Goal: Information Seeking & Learning: Check status

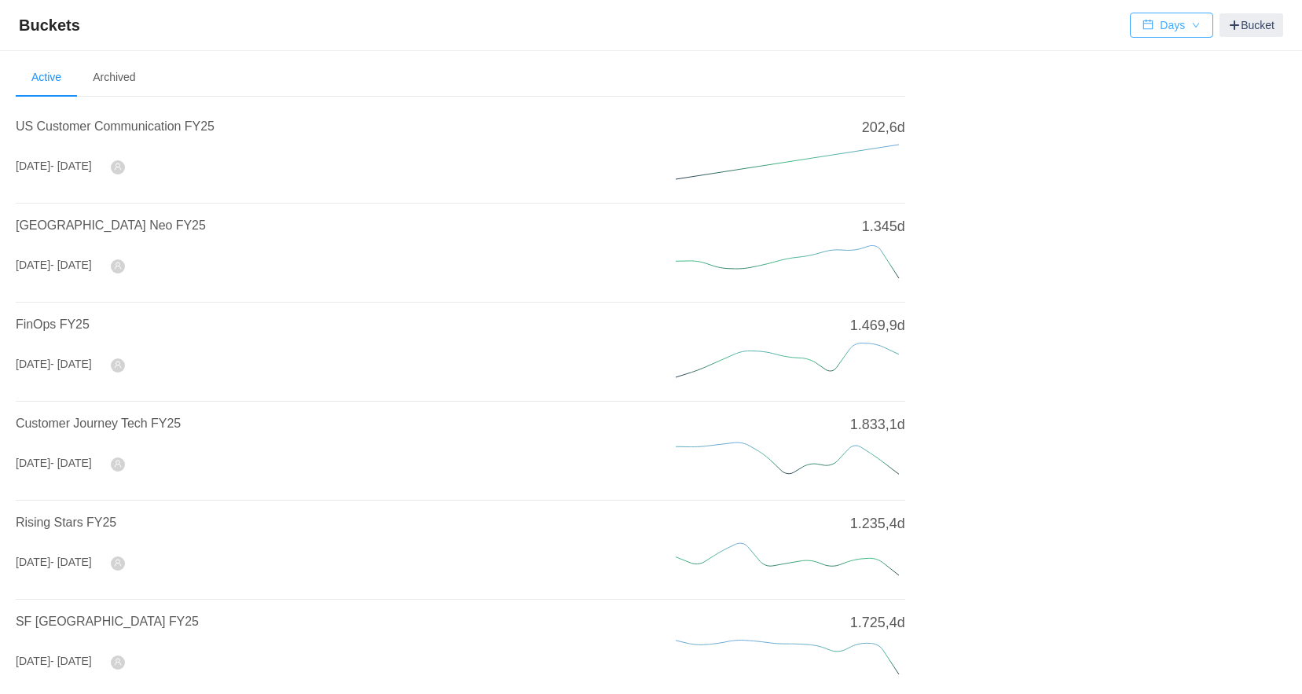
click at [1168, 20] on button "Days" at bounding box center [1171, 25] width 83 height 25
click at [1153, 78] on li "Hours" at bounding box center [1171, 81] width 82 height 25
click at [167, 128] on span "US Customer Communication FY25" at bounding box center [115, 125] width 199 height 13
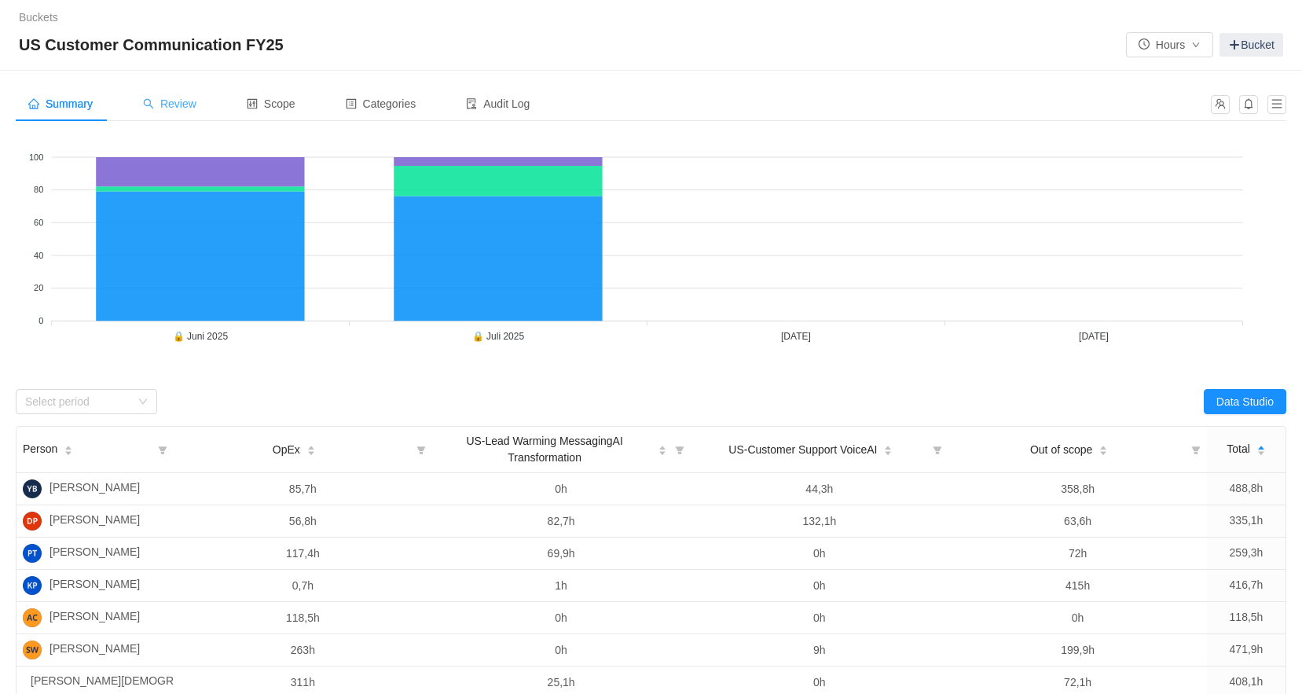
click at [191, 110] on span "Review" at bounding box center [169, 103] width 53 height 13
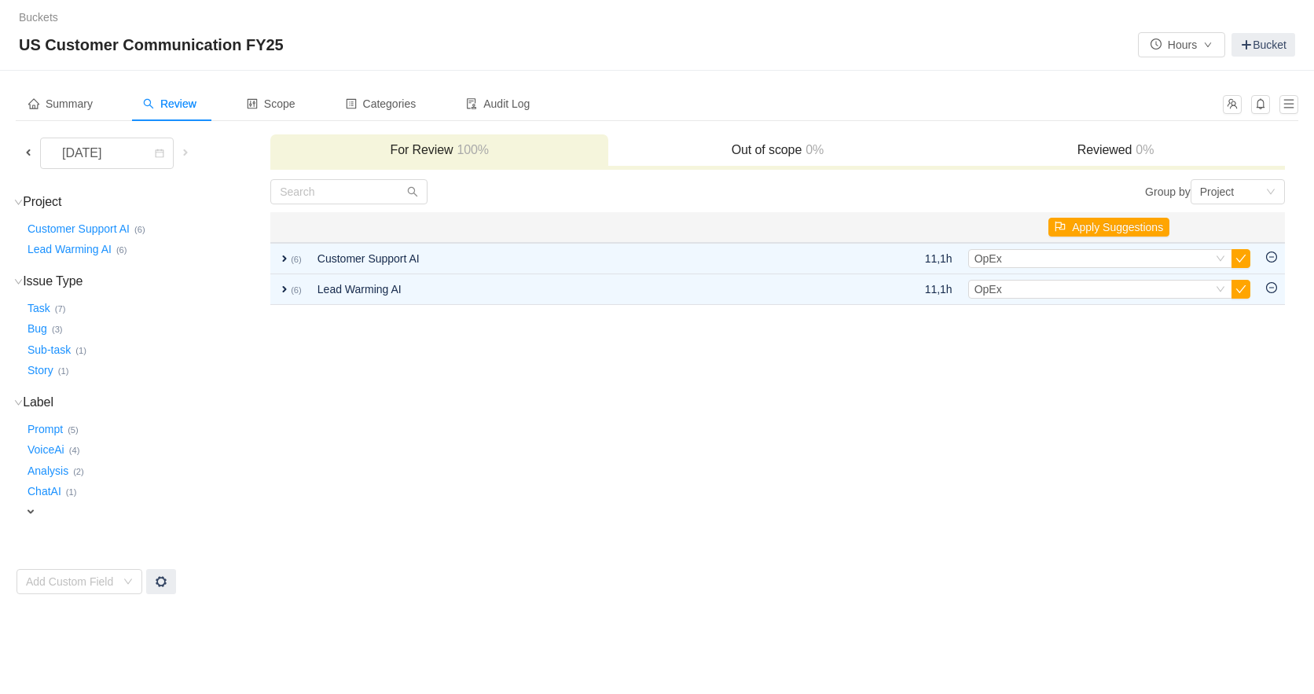
click at [26, 156] on span at bounding box center [28, 152] width 13 height 13
click at [31, 20] on link "Buckets" at bounding box center [38, 17] width 39 height 13
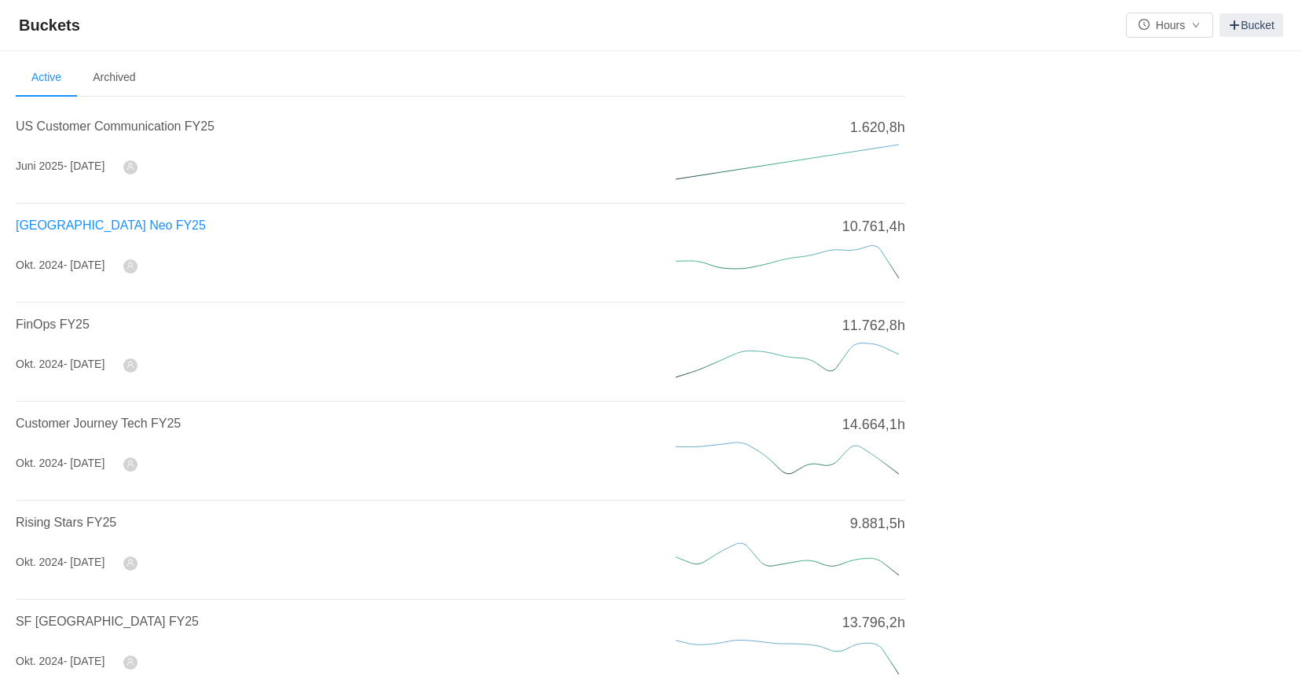
click at [85, 219] on span "[GEOGRAPHIC_DATA] Neo FY25" at bounding box center [111, 224] width 190 height 13
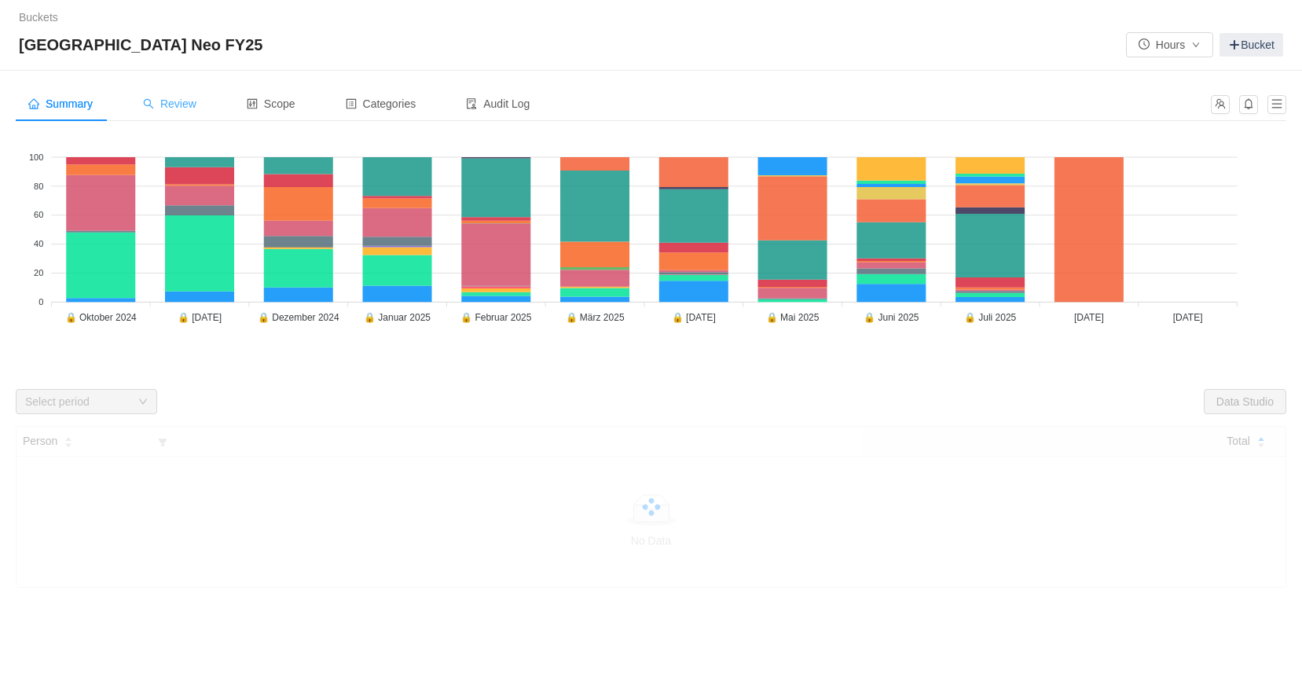
click at [178, 108] on span "Review" at bounding box center [169, 103] width 53 height 13
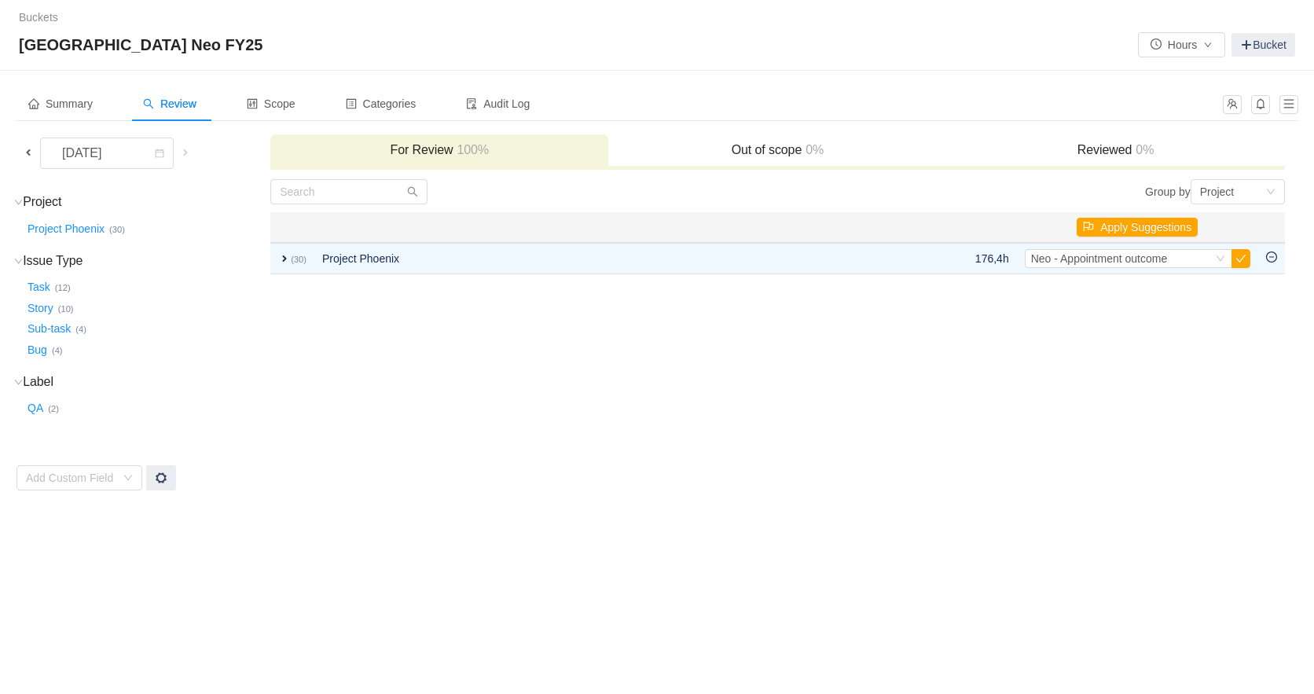
click at [23, 152] on span at bounding box center [28, 152] width 13 height 13
click at [28, 20] on link "Buckets" at bounding box center [38, 17] width 39 height 13
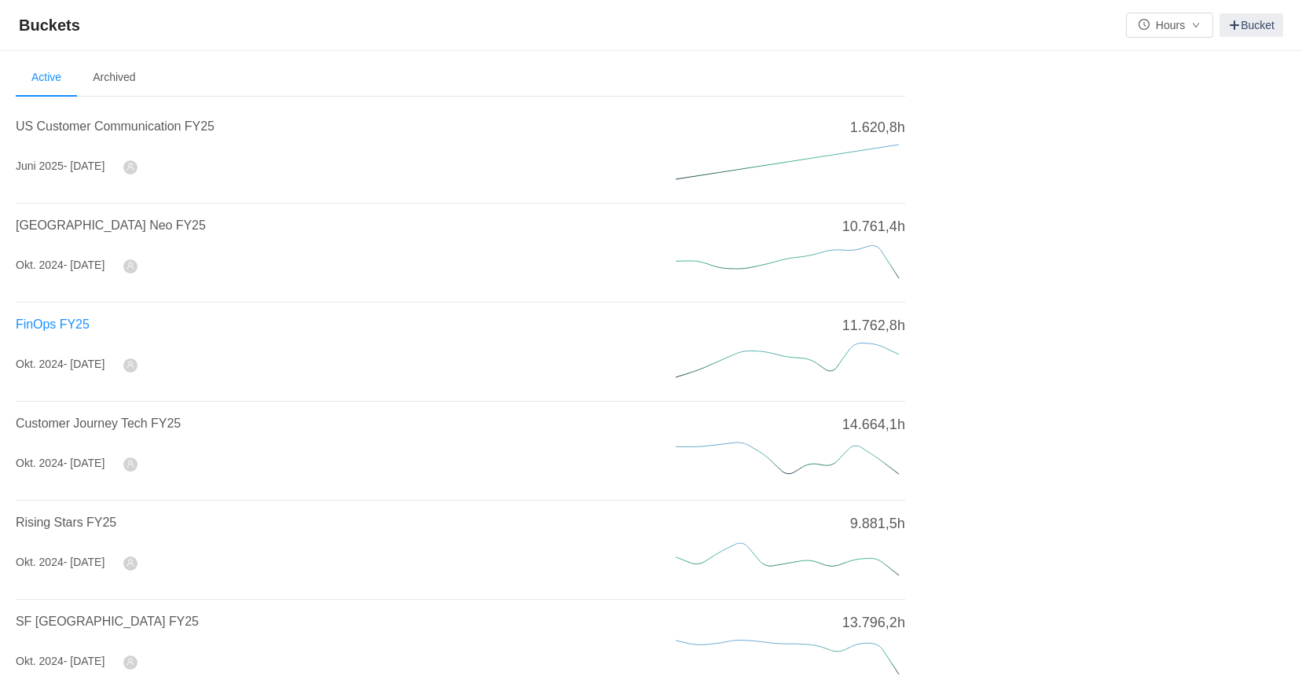
click at [53, 327] on span "FinOps FY25" at bounding box center [53, 323] width 74 height 13
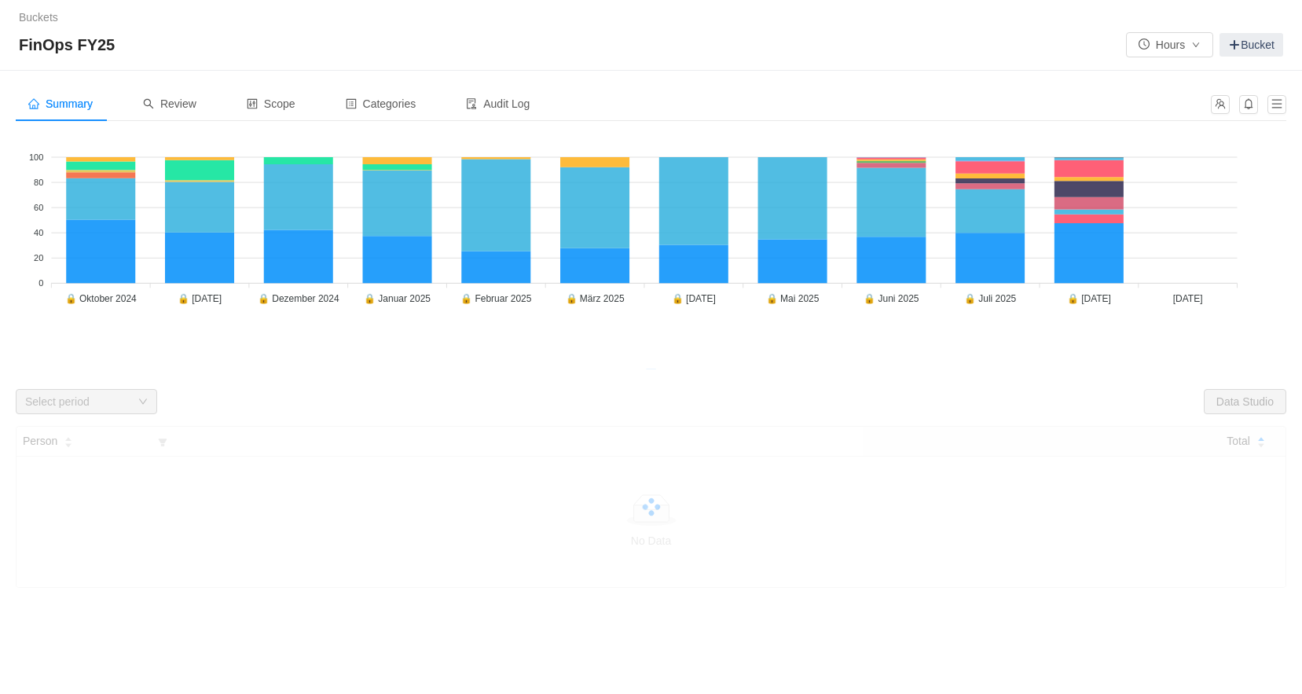
drag, startPoint x: 28, startPoint y: 14, endPoint x: 28, endPoint y: 23, distance: 8.6
click at [28, 14] on link "Buckets" at bounding box center [38, 17] width 39 height 13
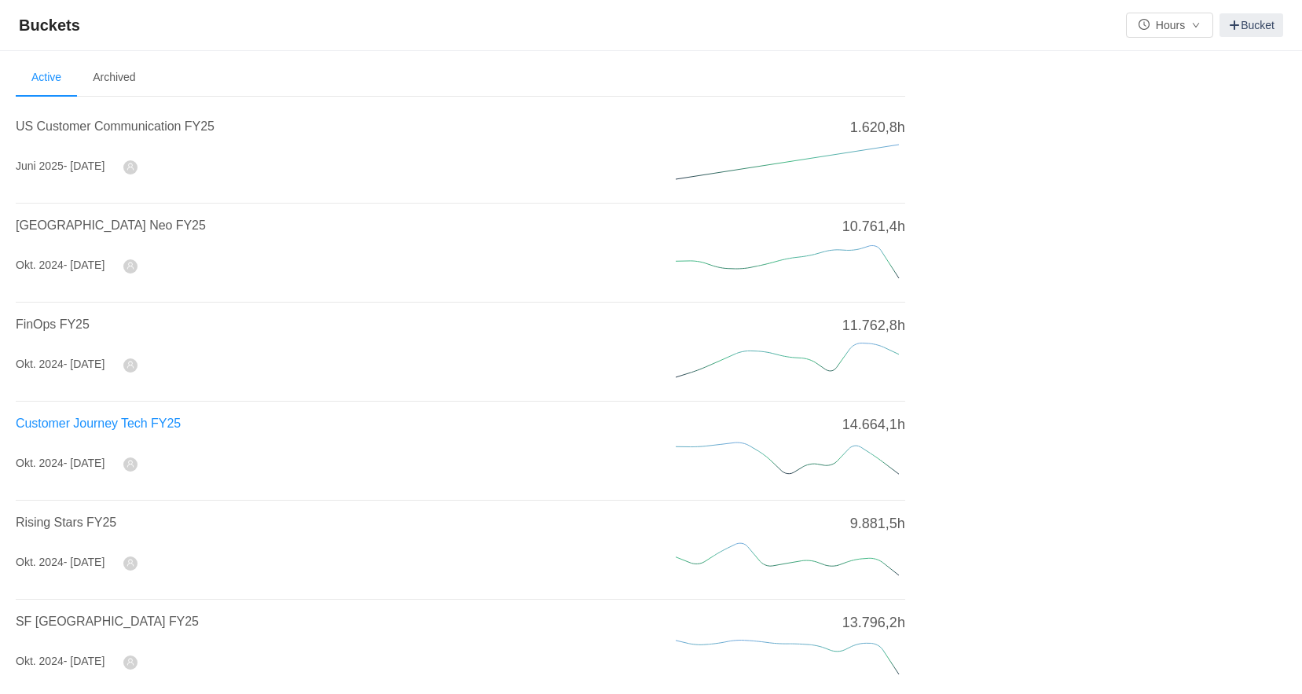
click at [73, 418] on span "Customer Journey Tech FY25" at bounding box center [98, 422] width 165 height 13
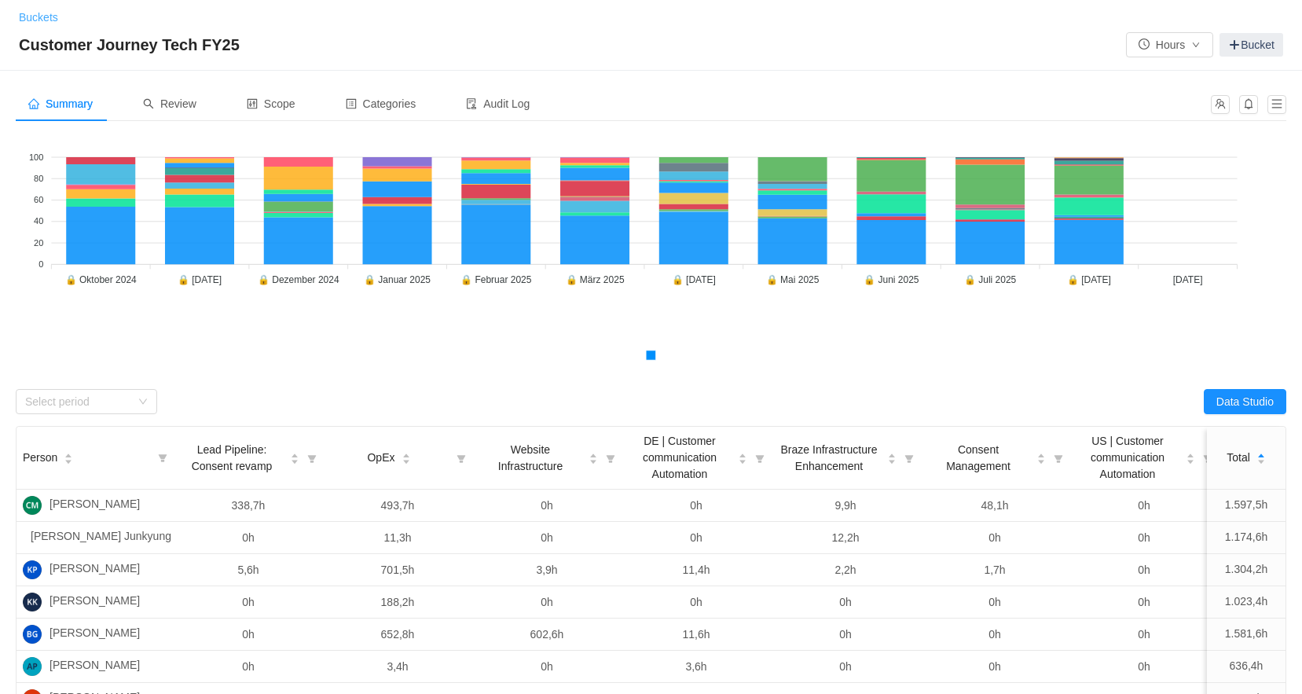
click at [45, 20] on link "Buckets" at bounding box center [38, 17] width 39 height 13
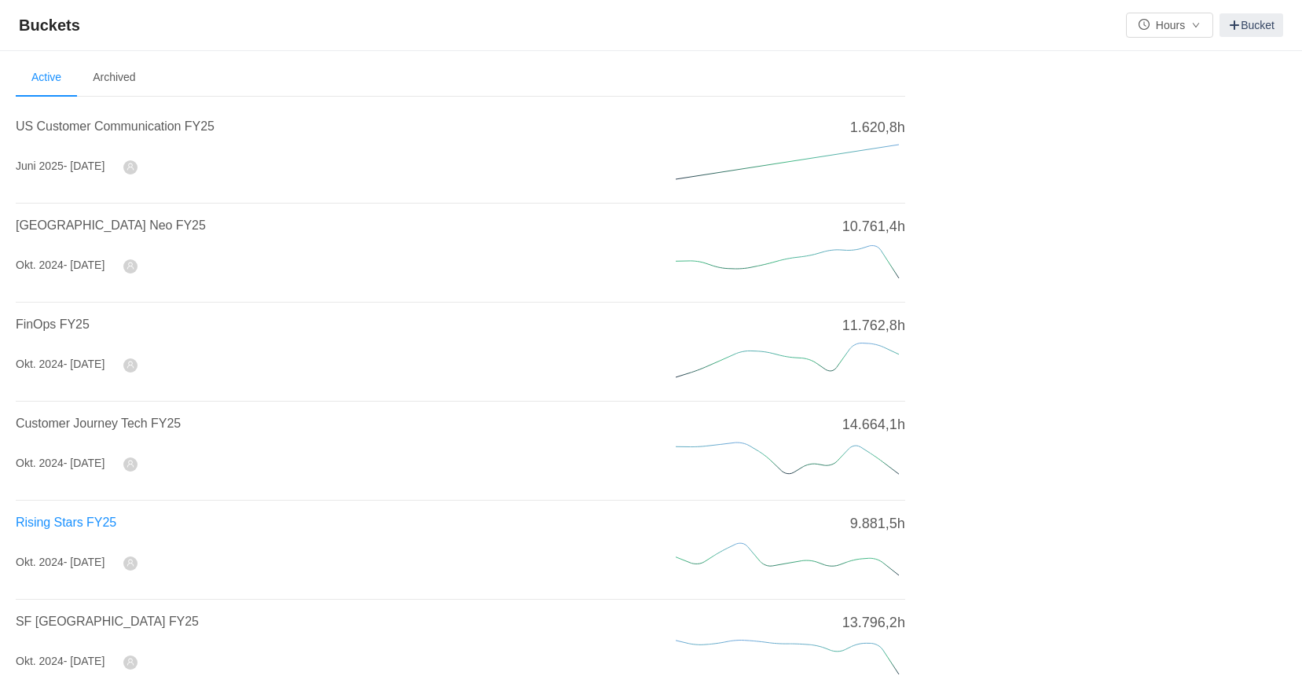
click at [63, 516] on span "Rising Stars FY25" at bounding box center [66, 522] width 101 height 13
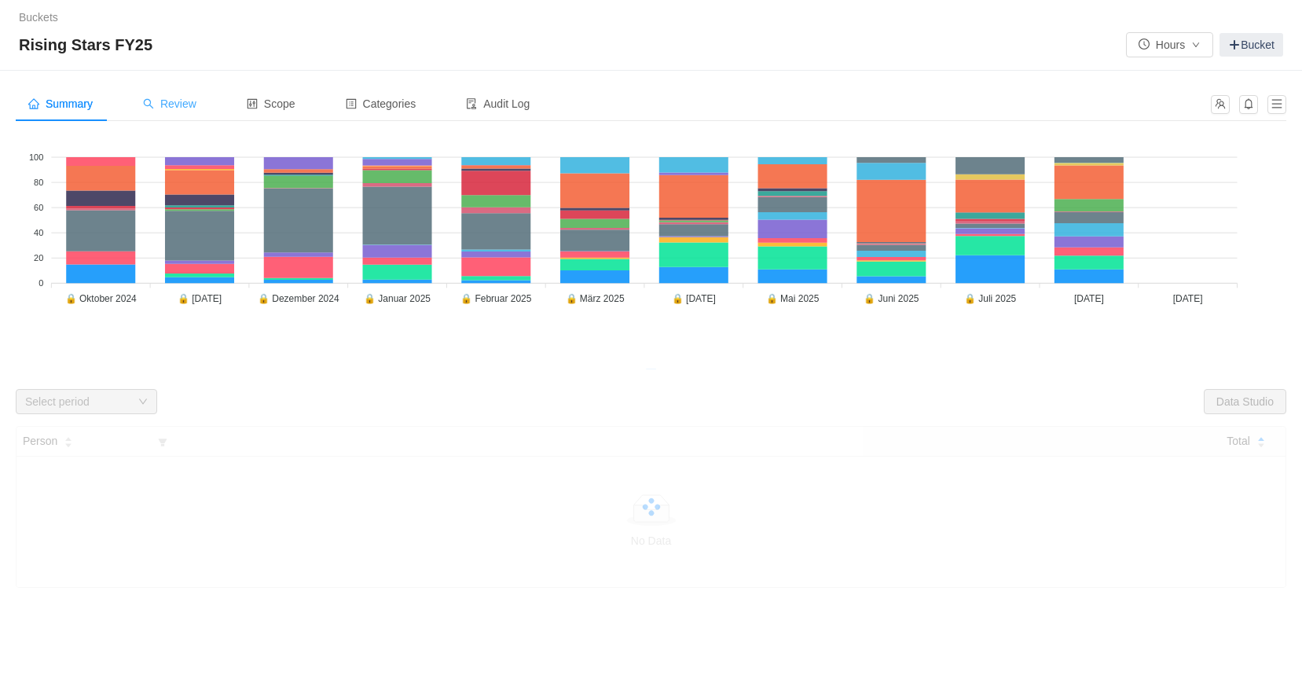
click at [176, 105] on span "Review" at bounding box center [169, 103] width 53 height 13
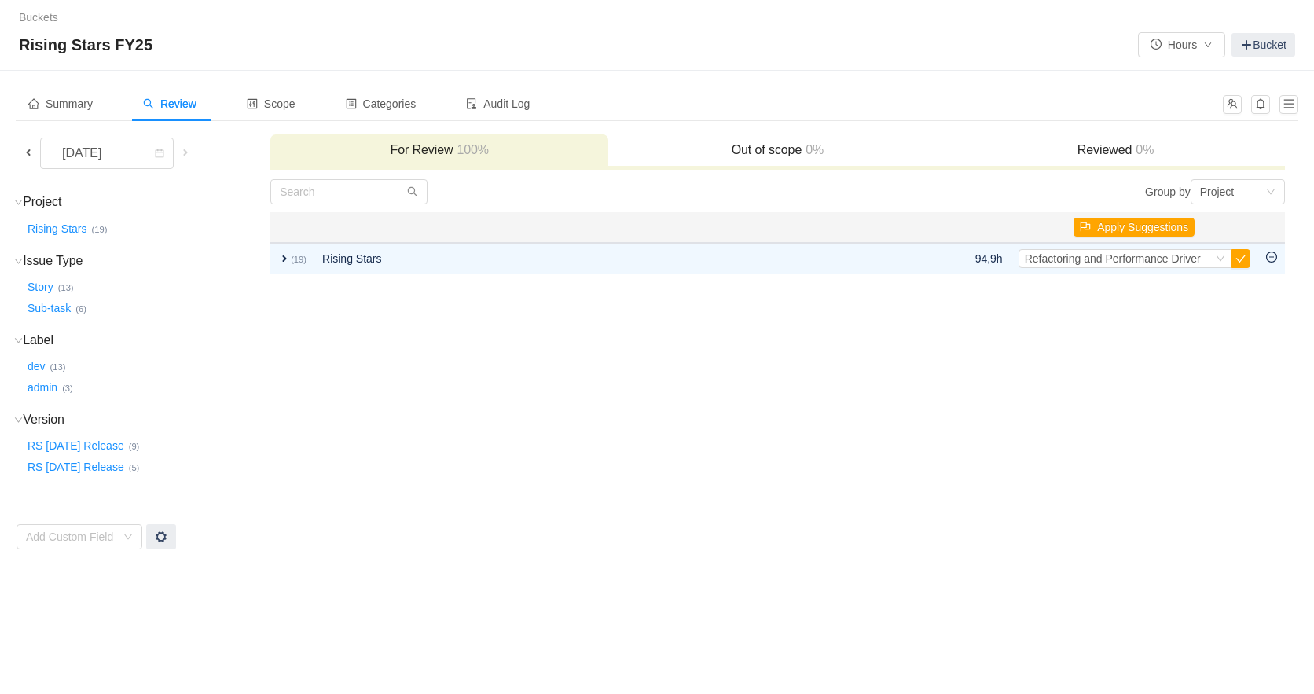
click at [28, 150] on span at bounding box center [28, 152] width 13 height 13
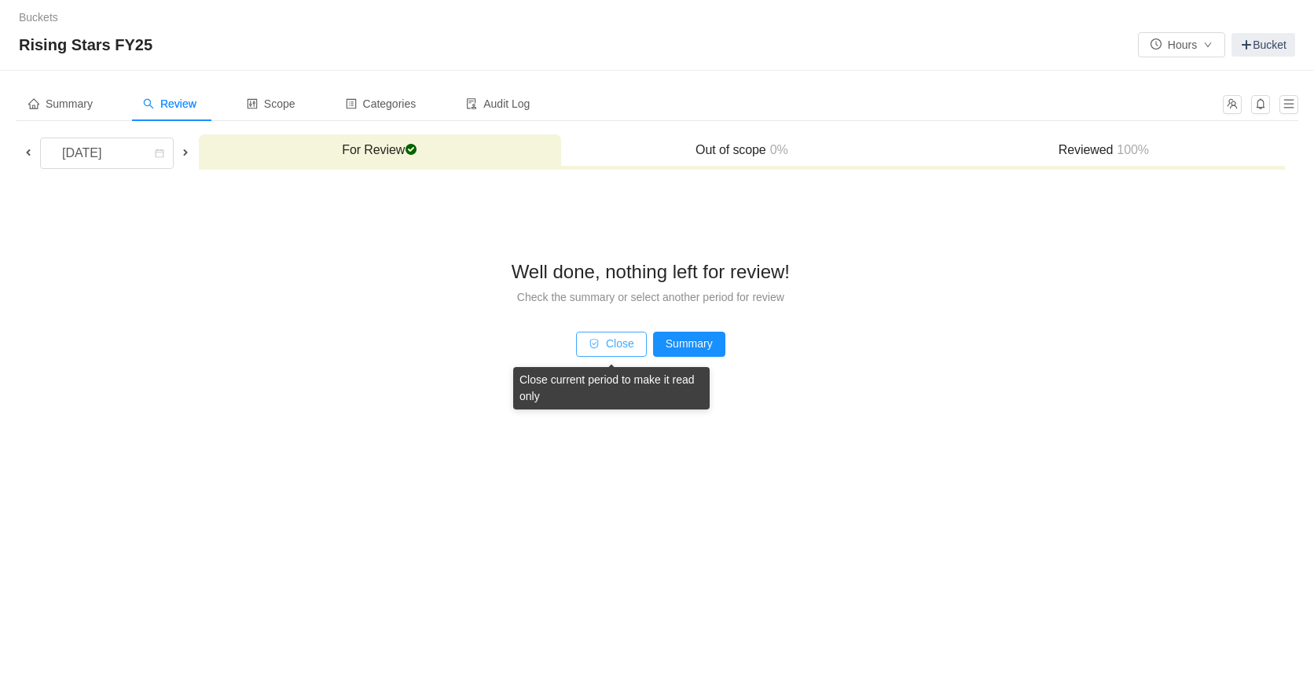
click at [618, 350] on button "Close" at bounding box center [611, 344] width 71 height 25
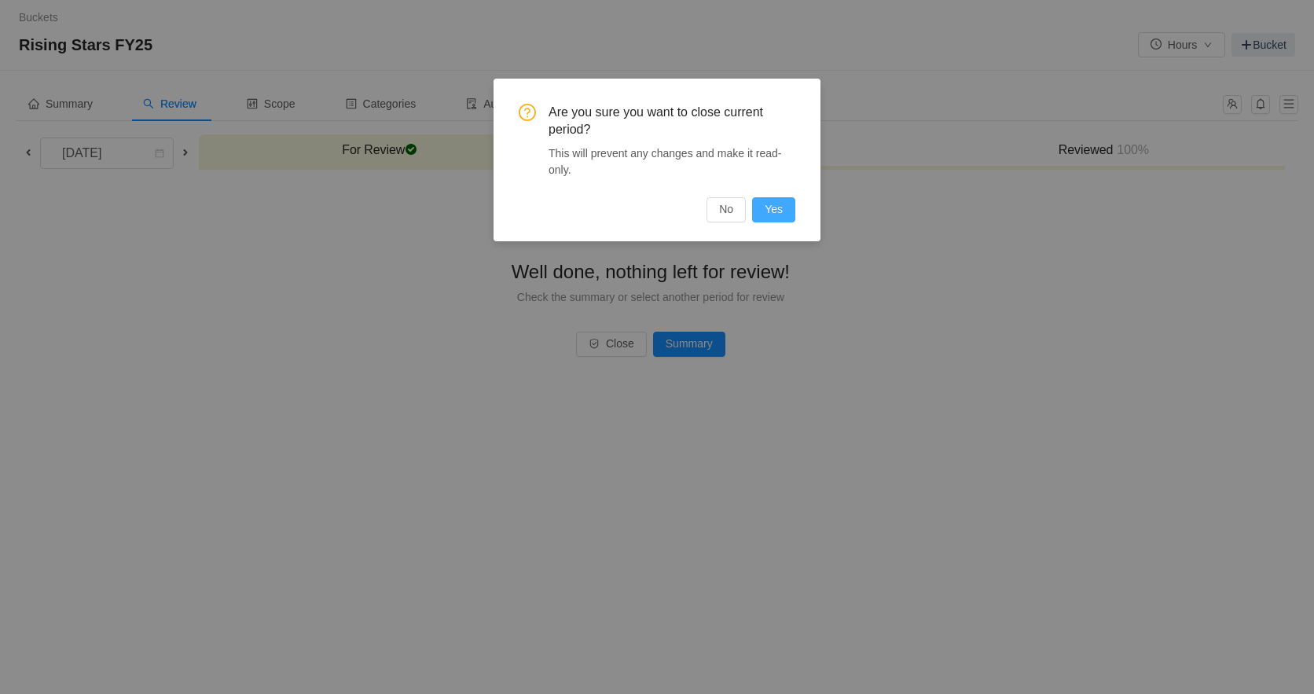
click at [775, 209] on button "Yes" at bounding box center [773, 209] width 43 height 25
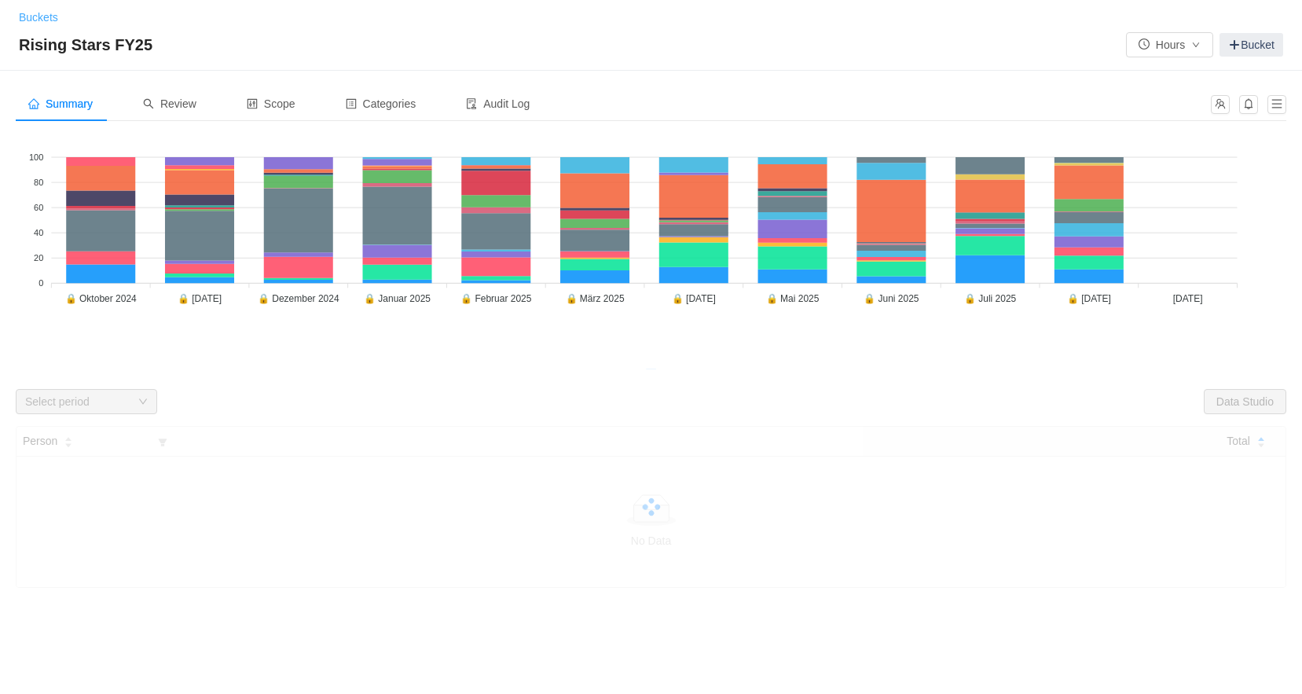
click at [29, 17] on link "Buckets" at bounding box center [38, 17] width 39 height 13
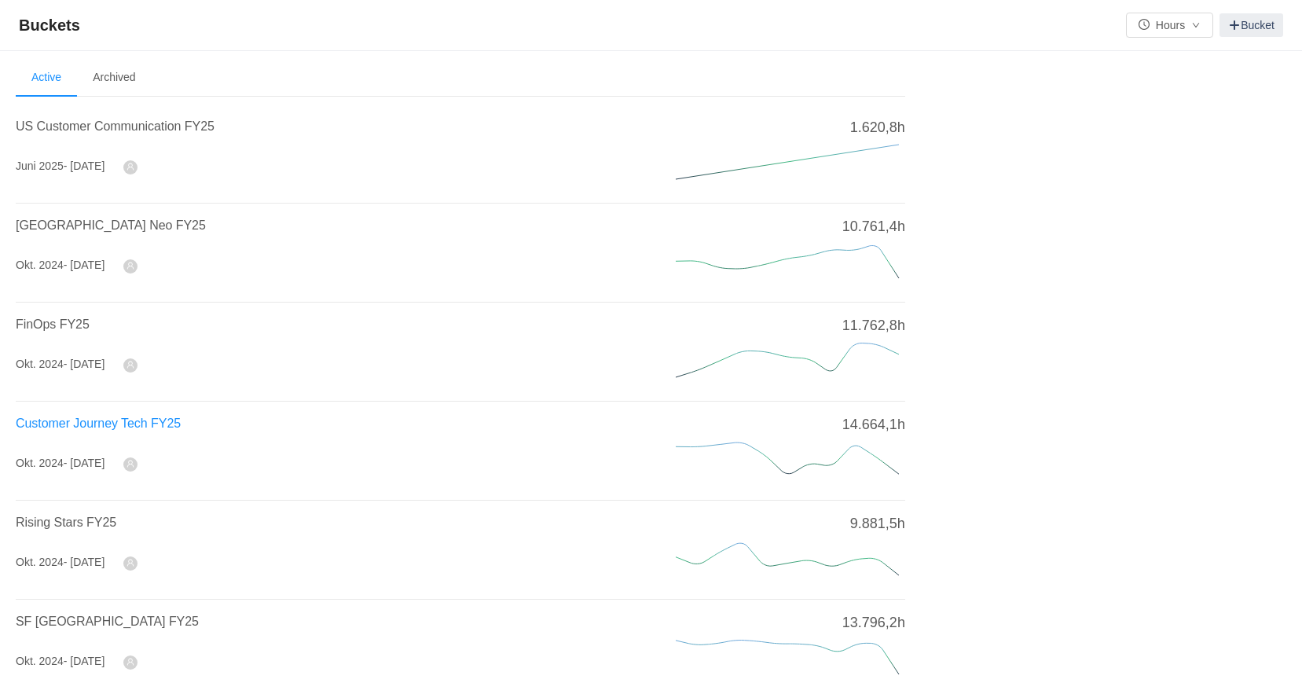
scroll to position [79, 0]
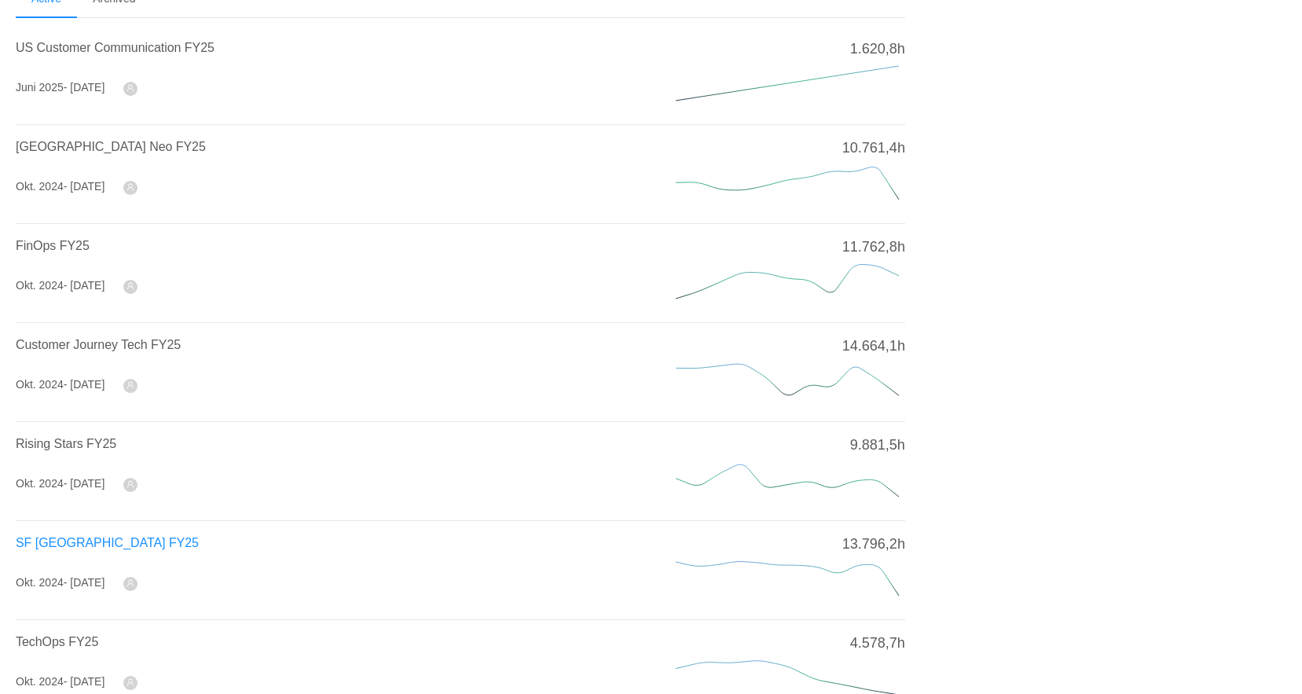
click at [112, 538] on span "SF [GEOGRAPHIC_DATA] FY25" at bounding box center [107, 542] width 183 height 13
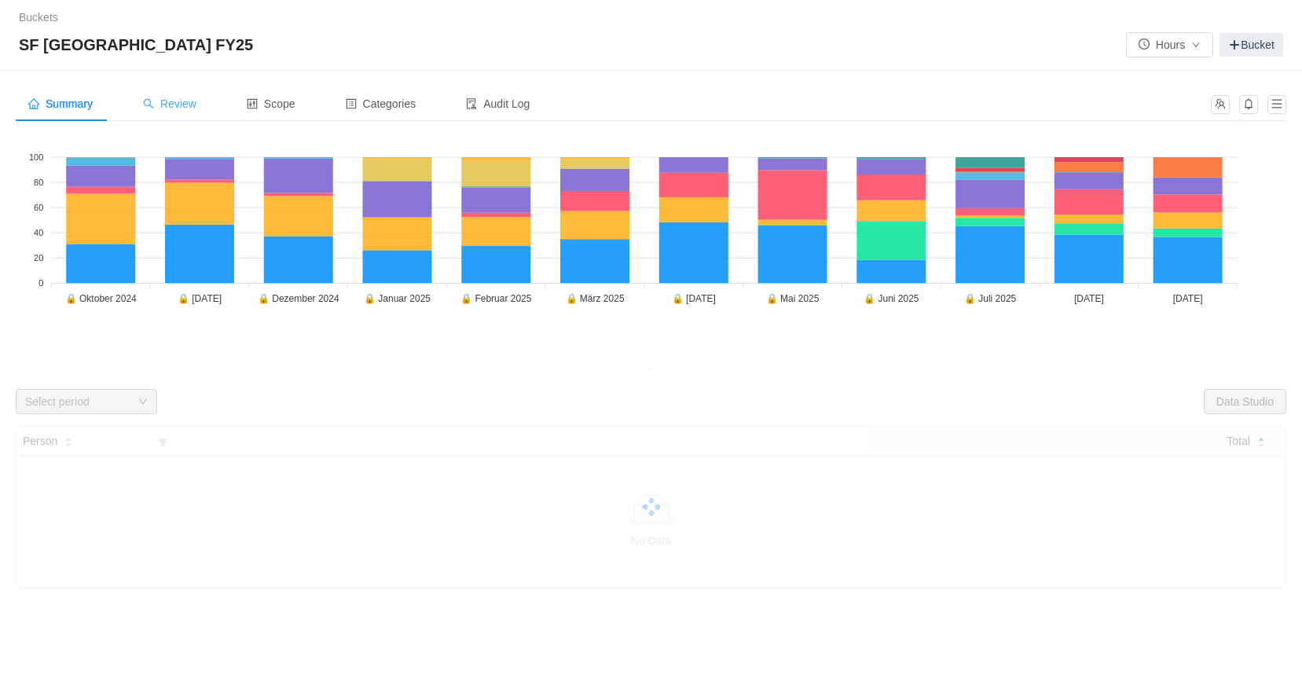
click at [189, 104] on span "Review" at bounding box center [169, 103] width 53 height 13
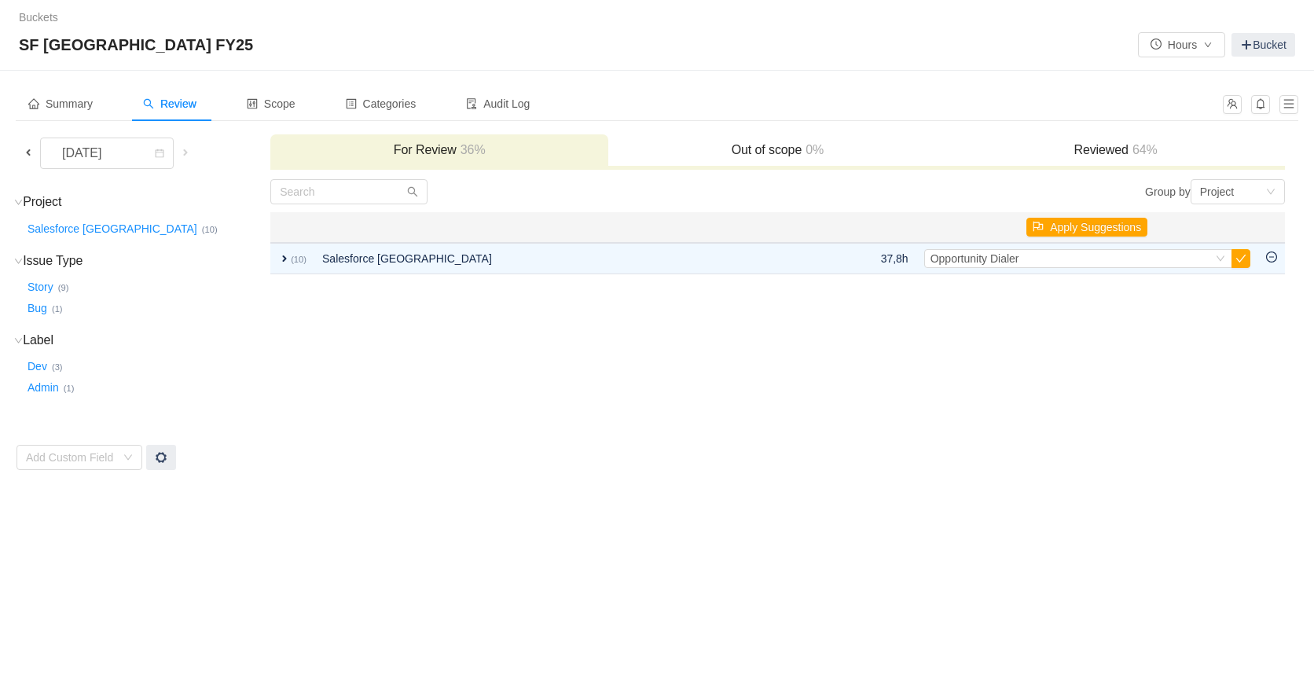
click at [31, 152] on span at bounding box center [28, 152] width 13 height 13
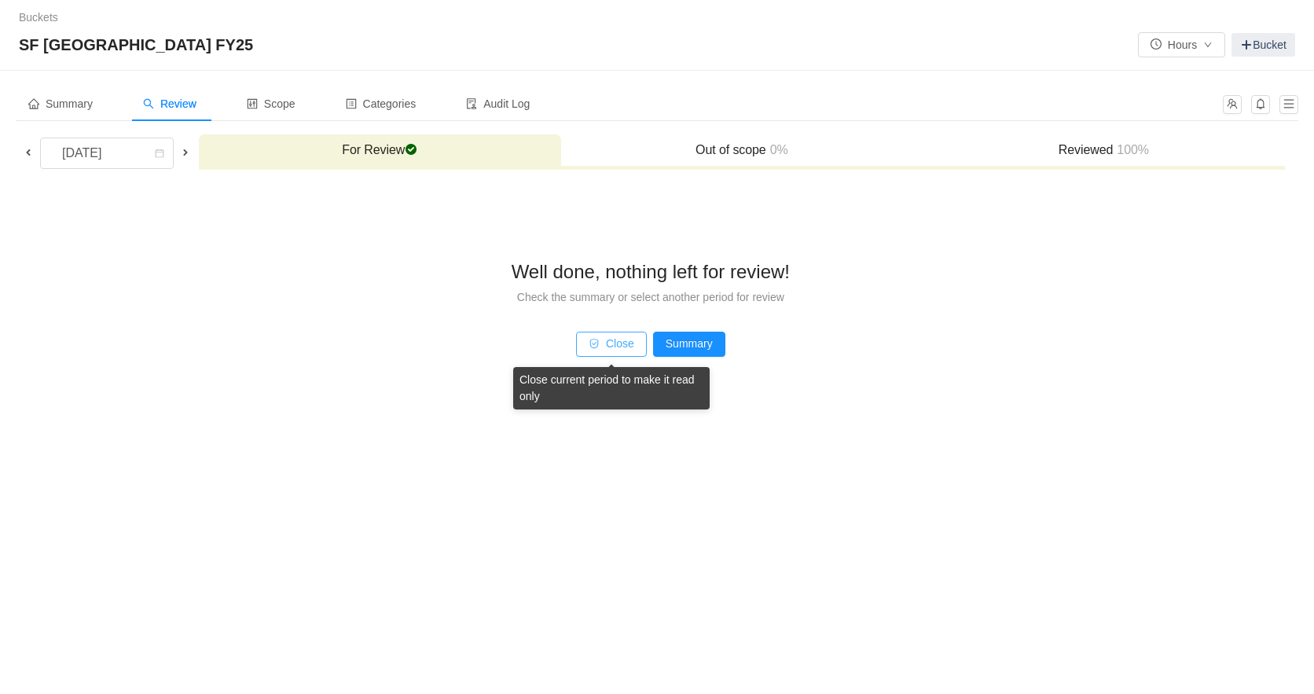
click at [601, 354] on button "Close" at bounding box center [611, 344] width 71 height 25
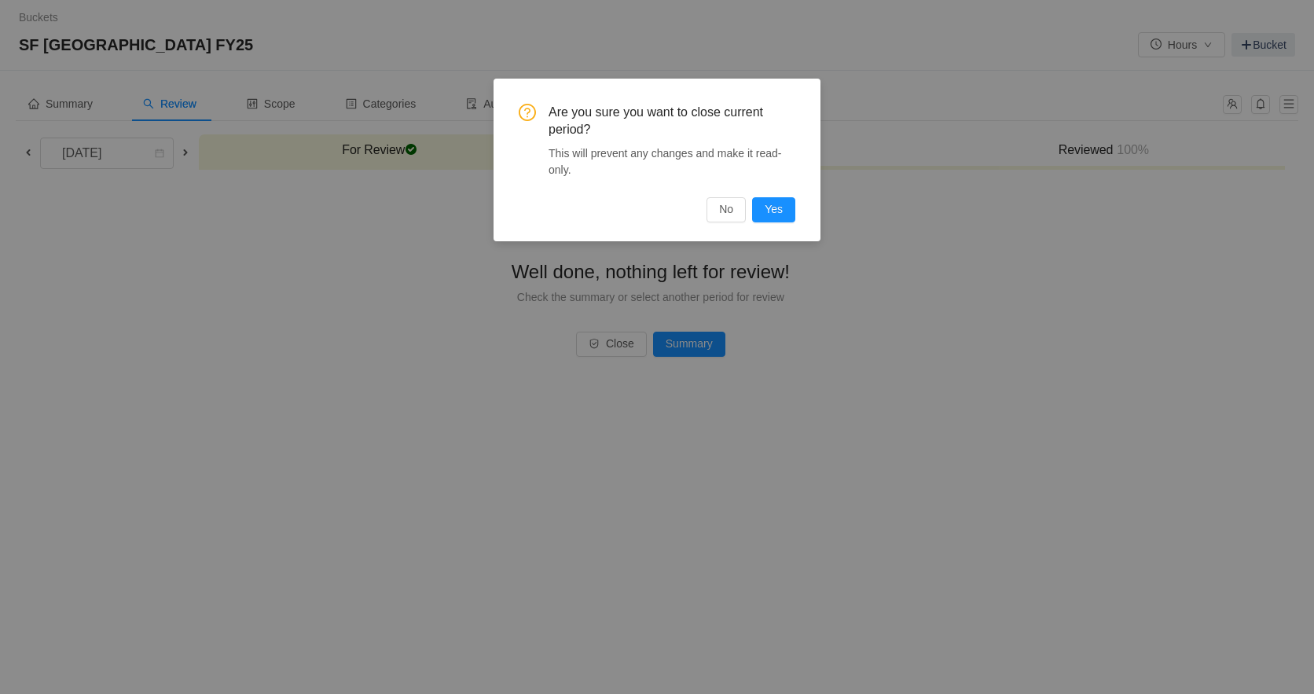
click at [787, 226] on div "Are you sure you want to close current period? This will prevent any changes an…" at bounding box center [657, 160] width 327 height 163
click at [788, 215] on button "Yes" at bounding box center [773, 209] width 43 height 25
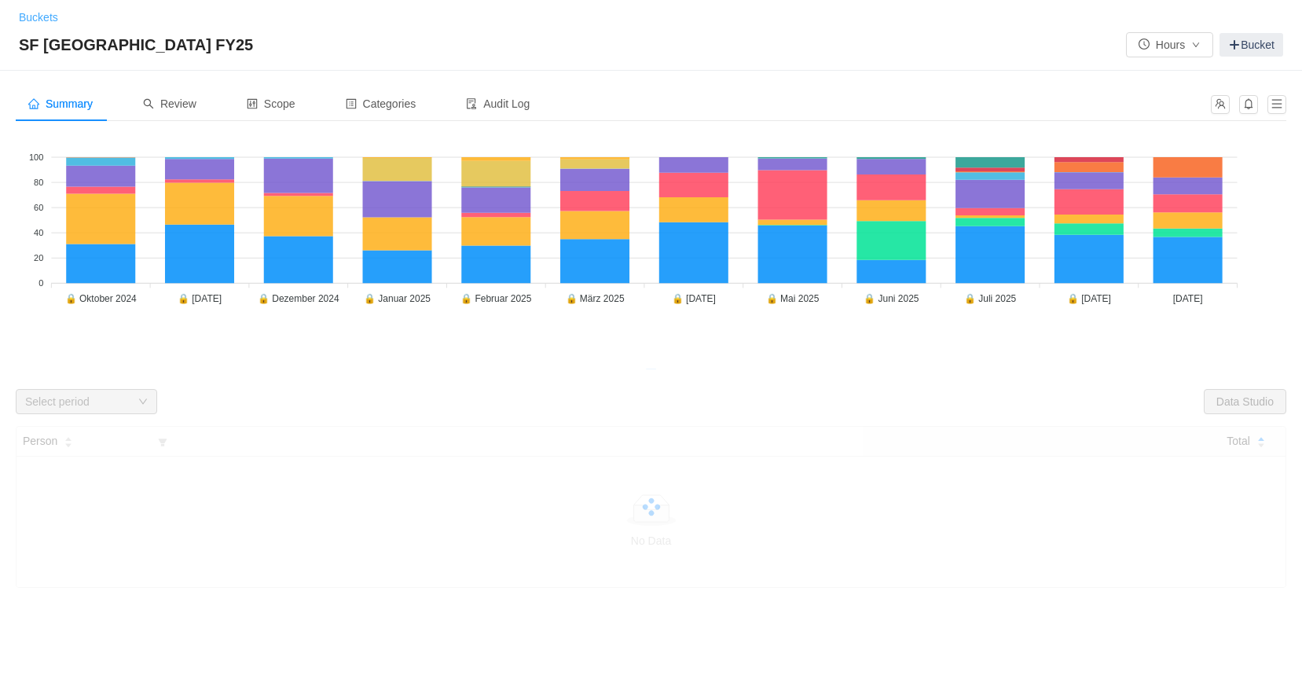
click at [24, 20] on link "Buckets" at bounding box center [38, 17] width 39 height 13
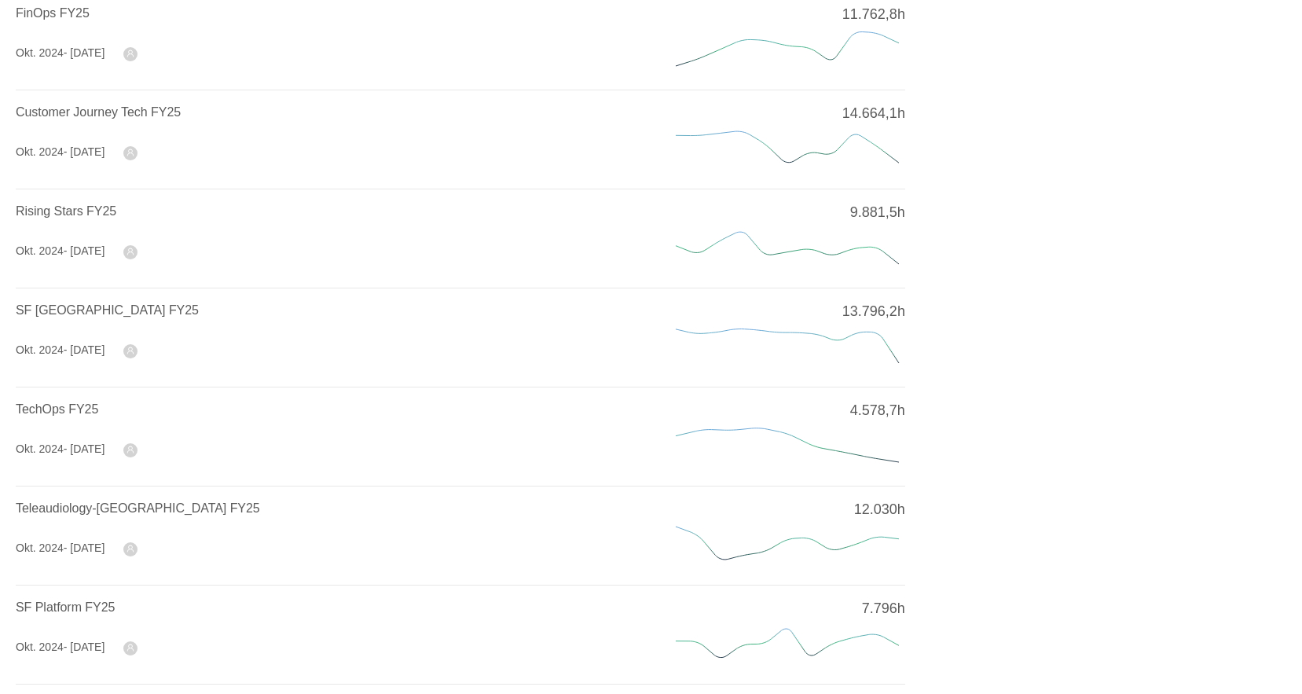
scroll to position [314, 0]
click at [78, 404] on span "TechOps FY25" at bounding box center [57, 405] width 83 height 13
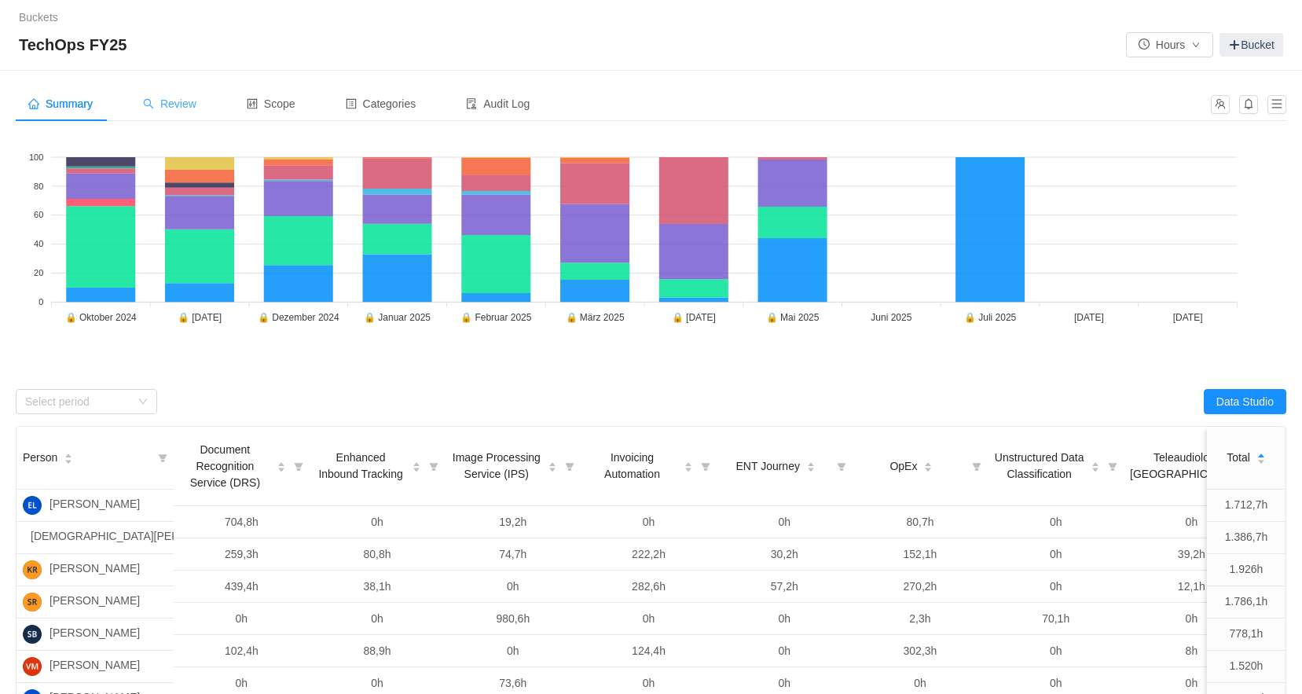
click at [189, 108] on span "Review" at bounding box center [169, 103] width 53 height 13
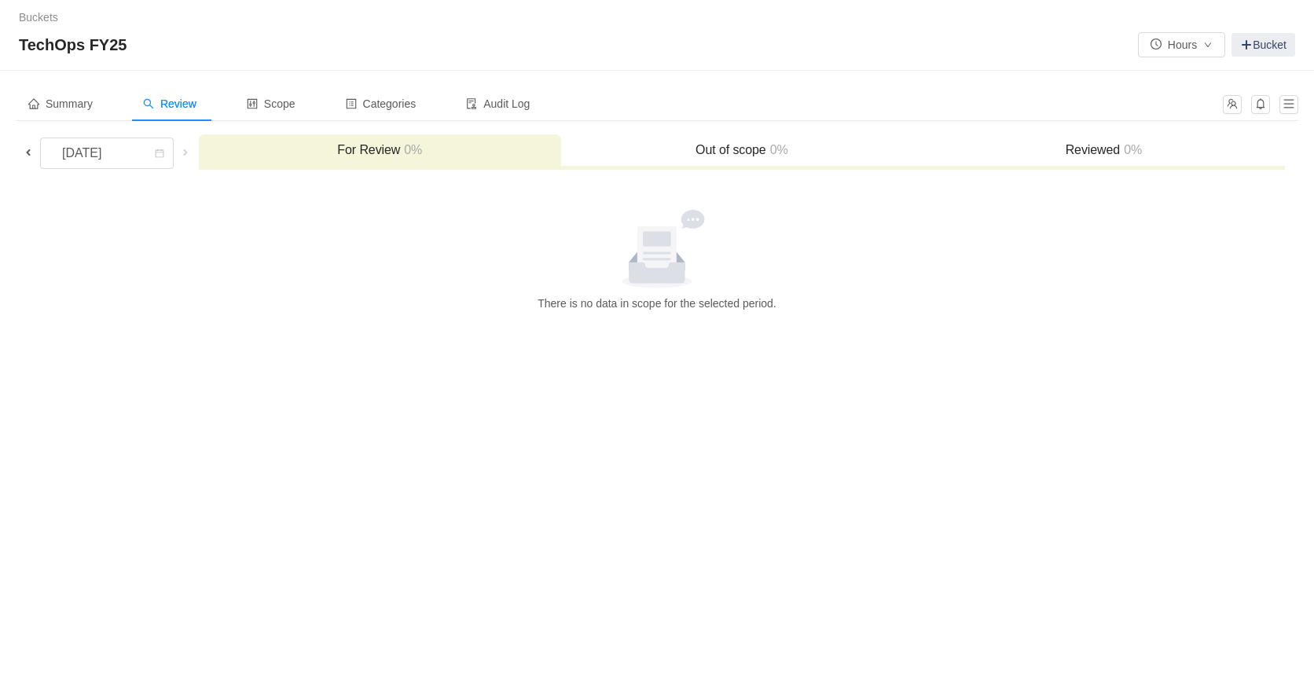
click at [27, 151] on span at bounding box center [28, 152] width 13 height 13
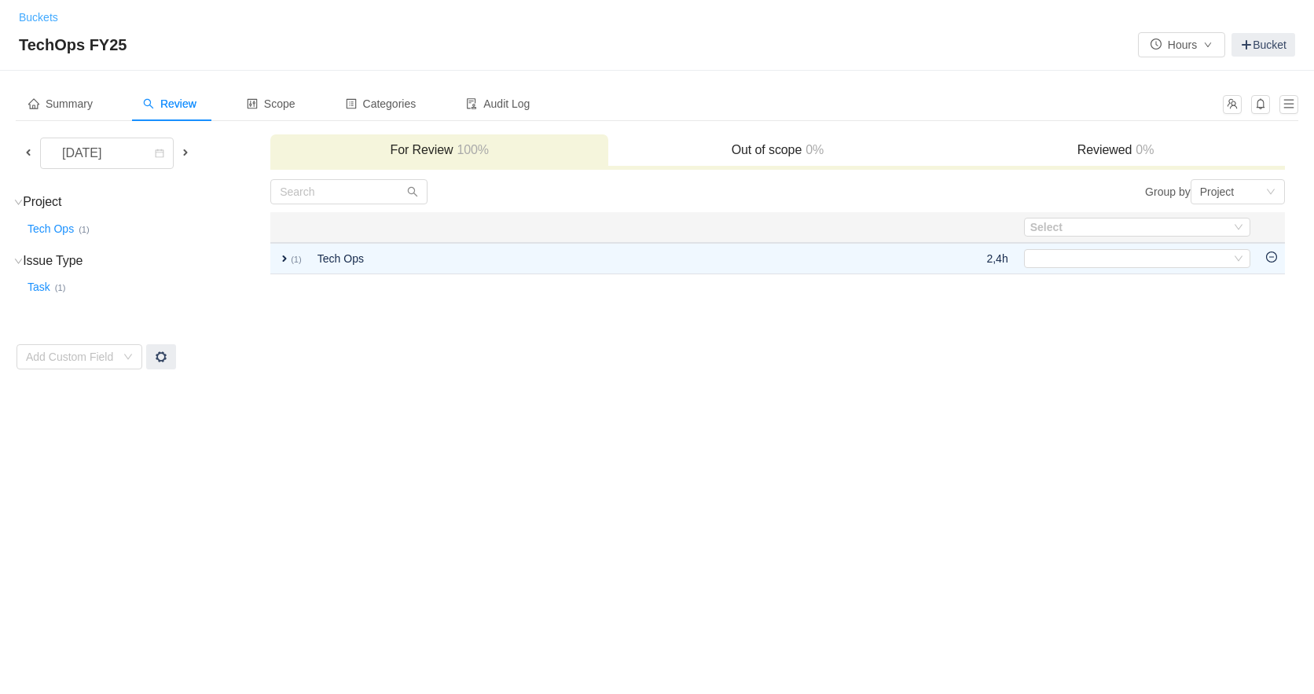
click at [46, 18] on link "Buckets" at bounding box center [38, 17] width 39 height 13
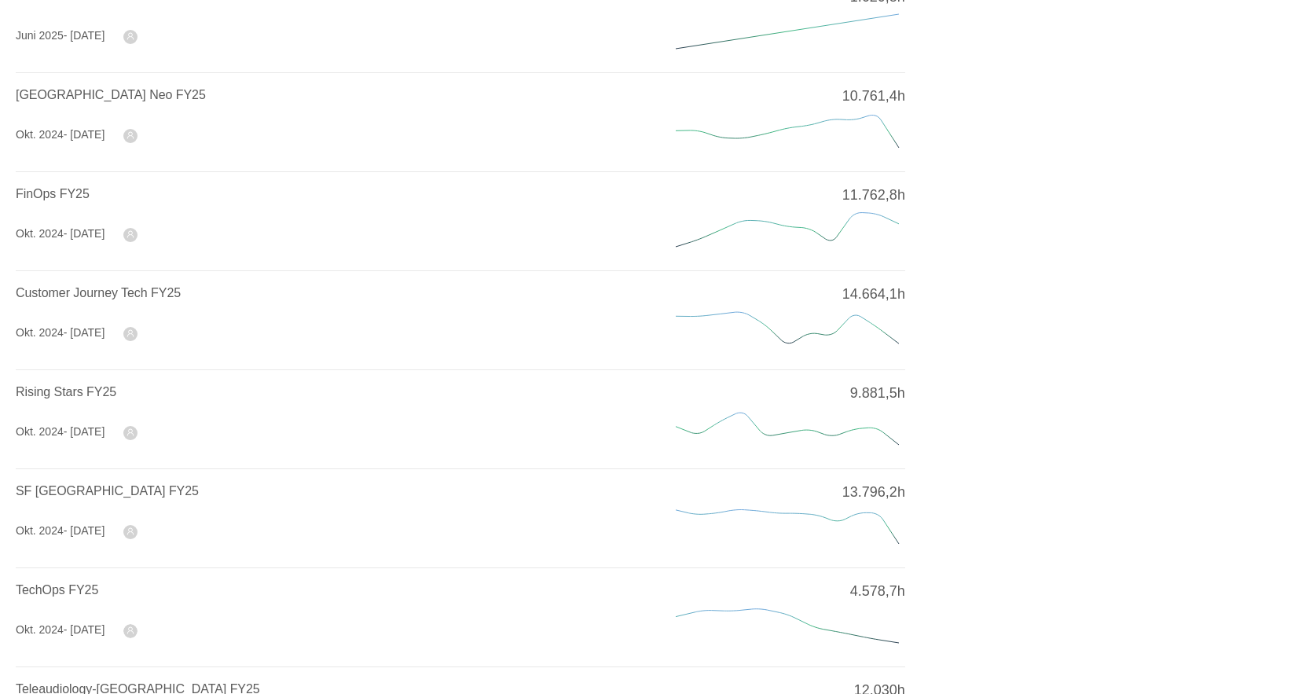
scroll to position [236, 0]
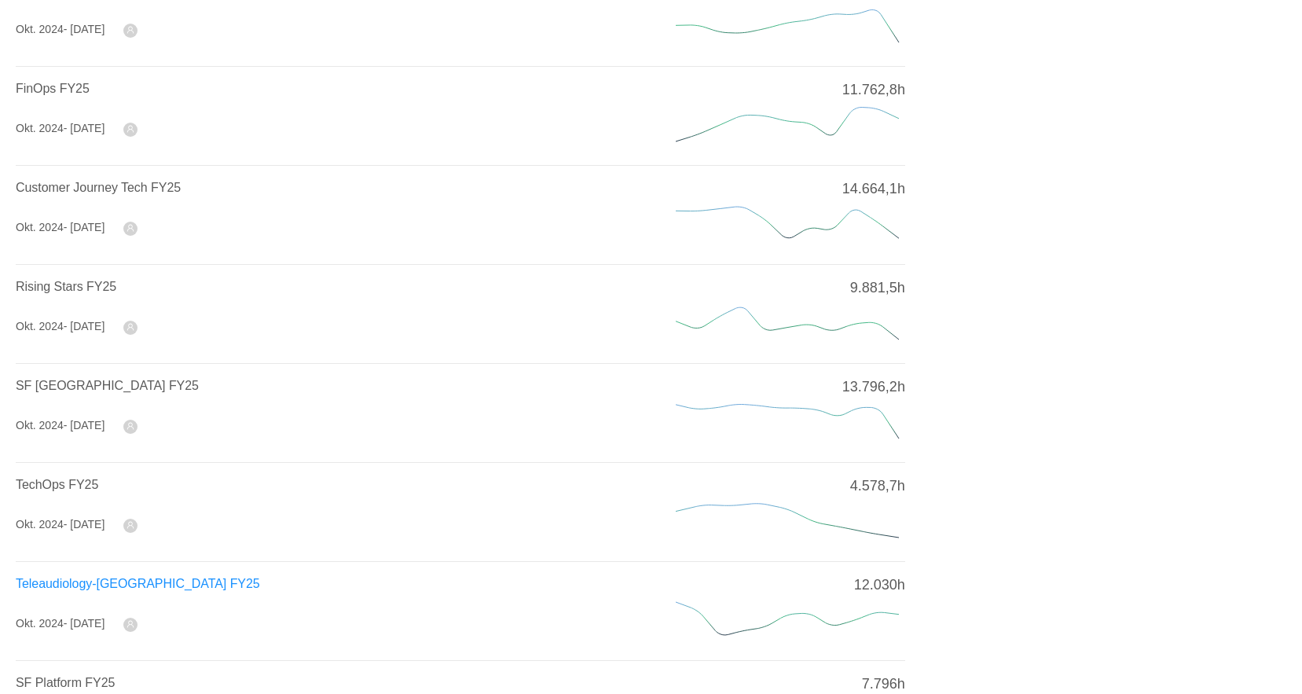
click at [98, 578] on span "Teleaudiology-[GEOGRAPHIC_DATA] FY25" at bounding box center [138, 583] width 244 height 13
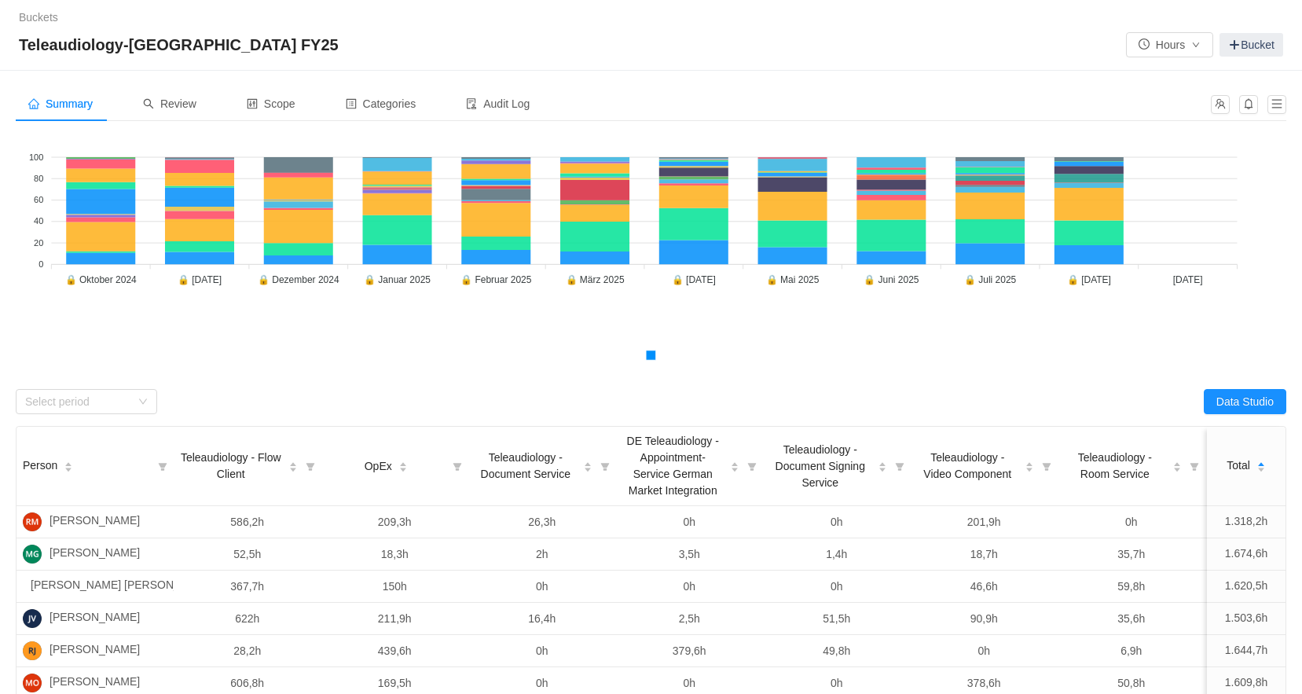
click at [28, 20] on link "Buckets" at bounding box center [38, 17] width 39 height 13
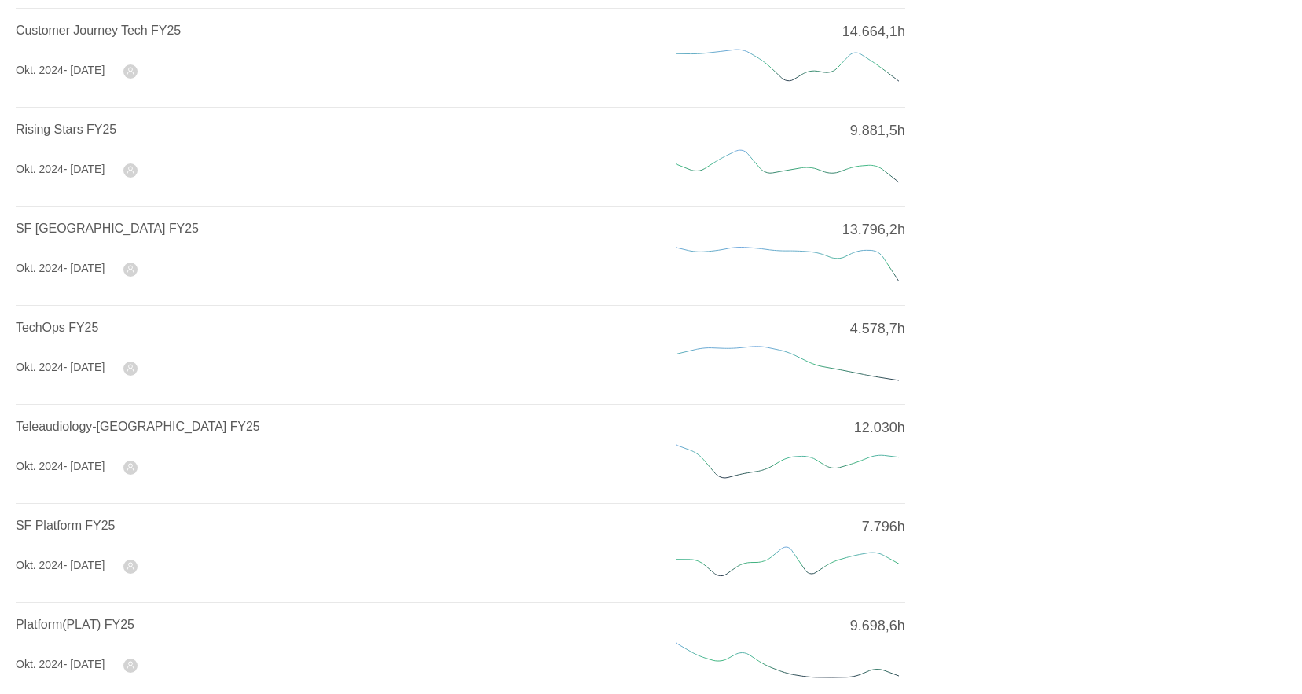
scroll to position [516, 0]
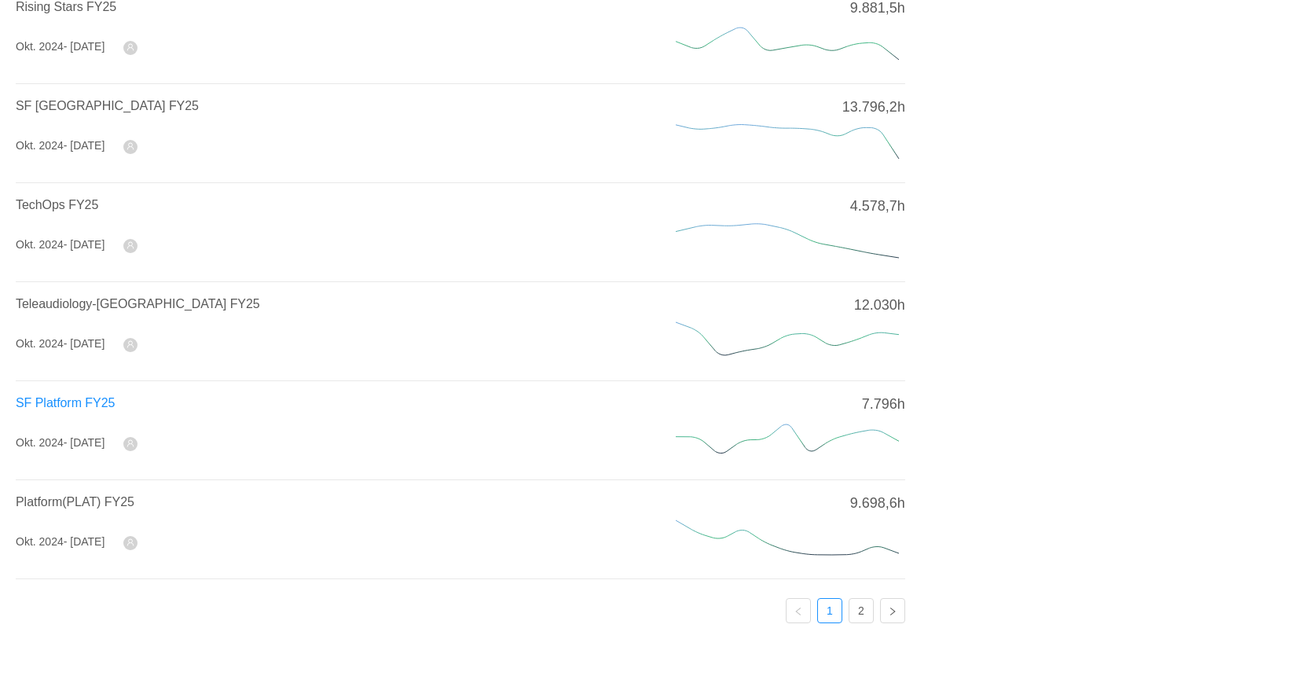
click at [91, 396] on span "SF Platform FY25" at bounding box center [65, 402] width 99 height 13
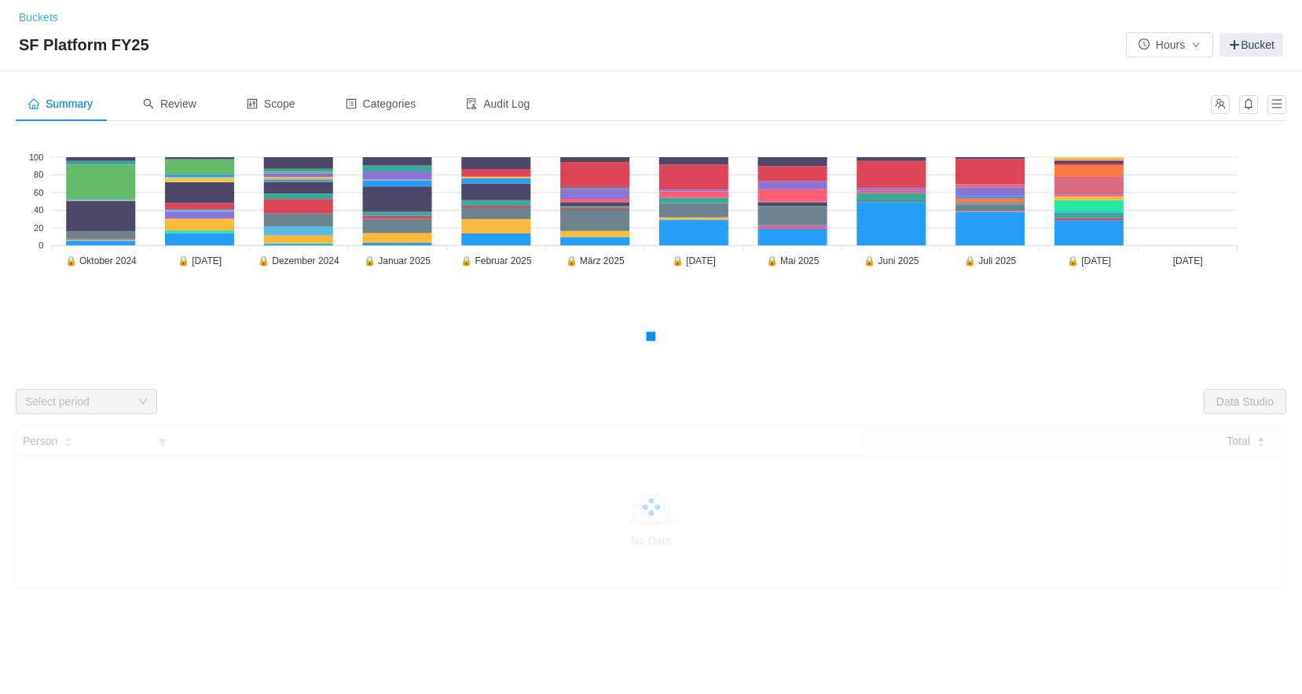
click at [35, 23] on link "Buckets" at bounding box center [38, 17] width 39 height 13
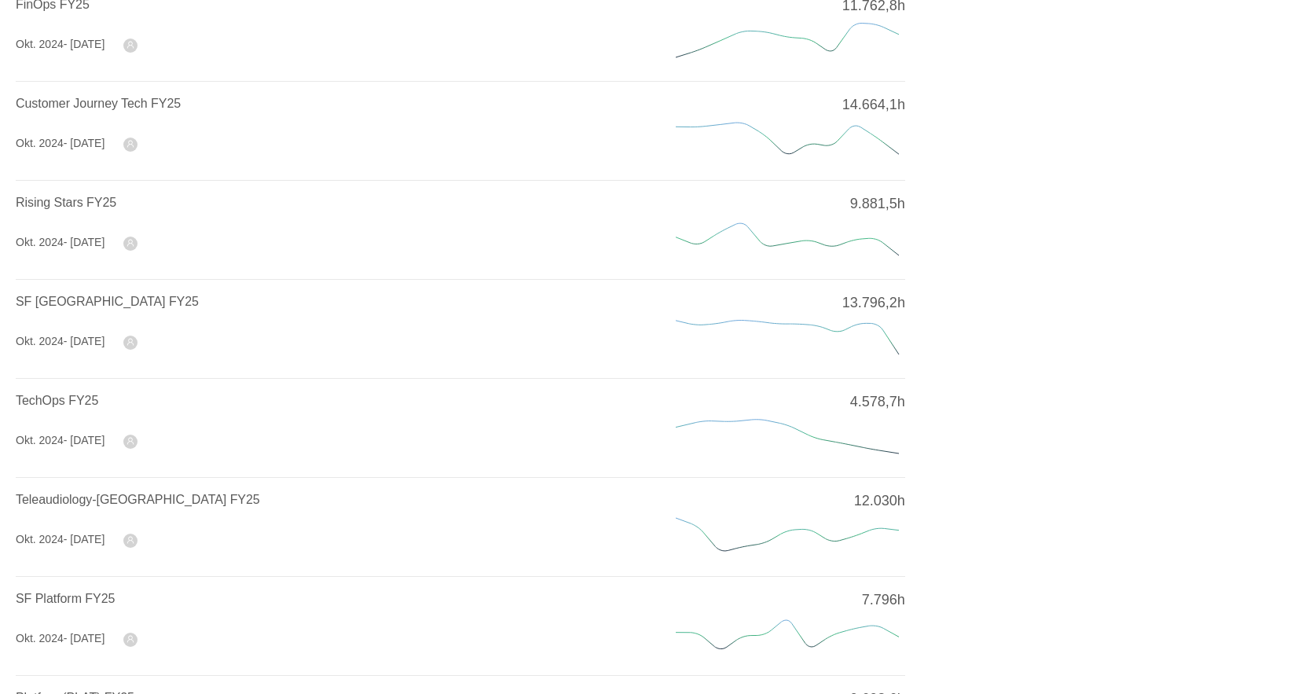
scroll to position [516, 0]
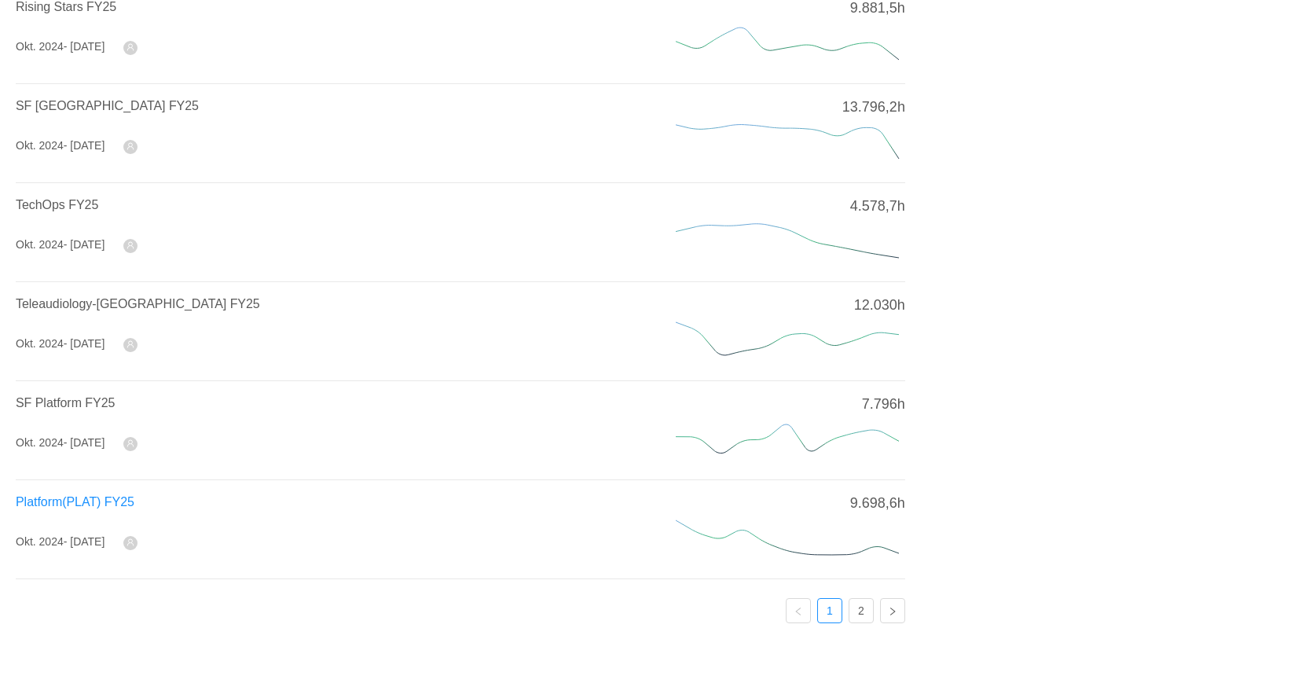
click at [92, 495] on span "Platform(PLAT) FY25" at bounding box center [75, 501] width 119 height 13
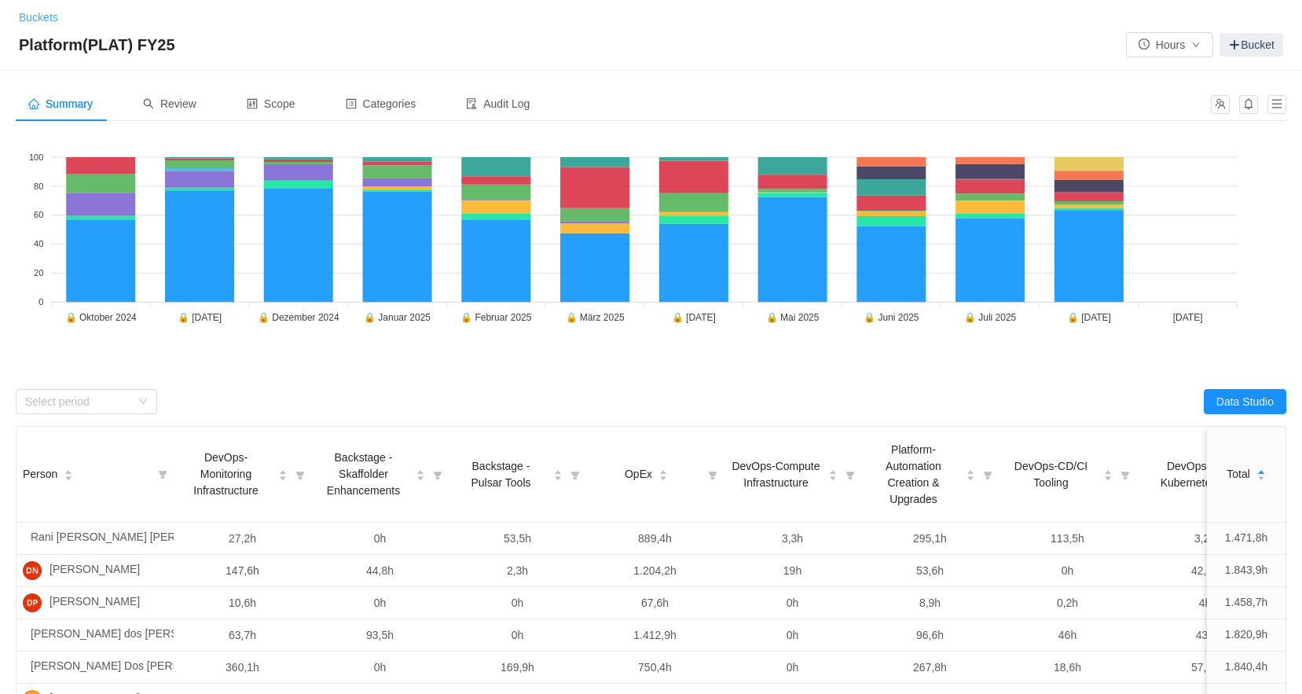
click at [39, 17] on link "Buckets" at bounding box center [38, 17] width 39 height 13
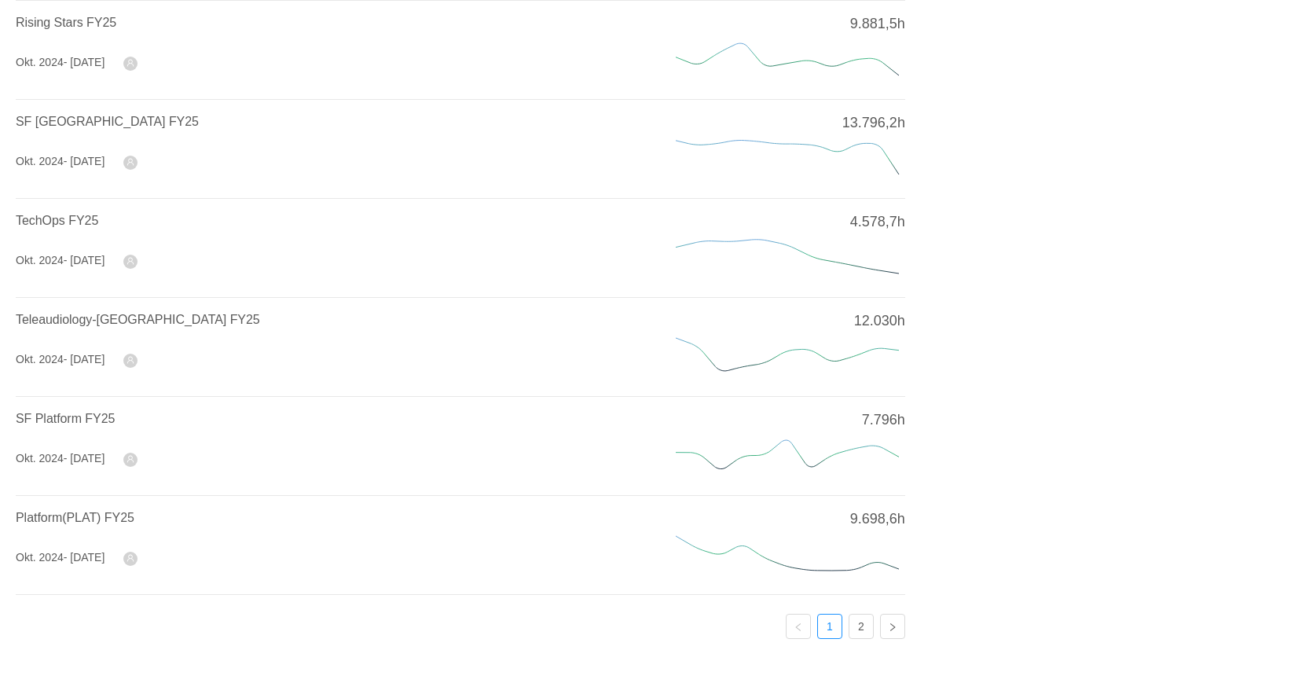
scroll to position [516, 0]
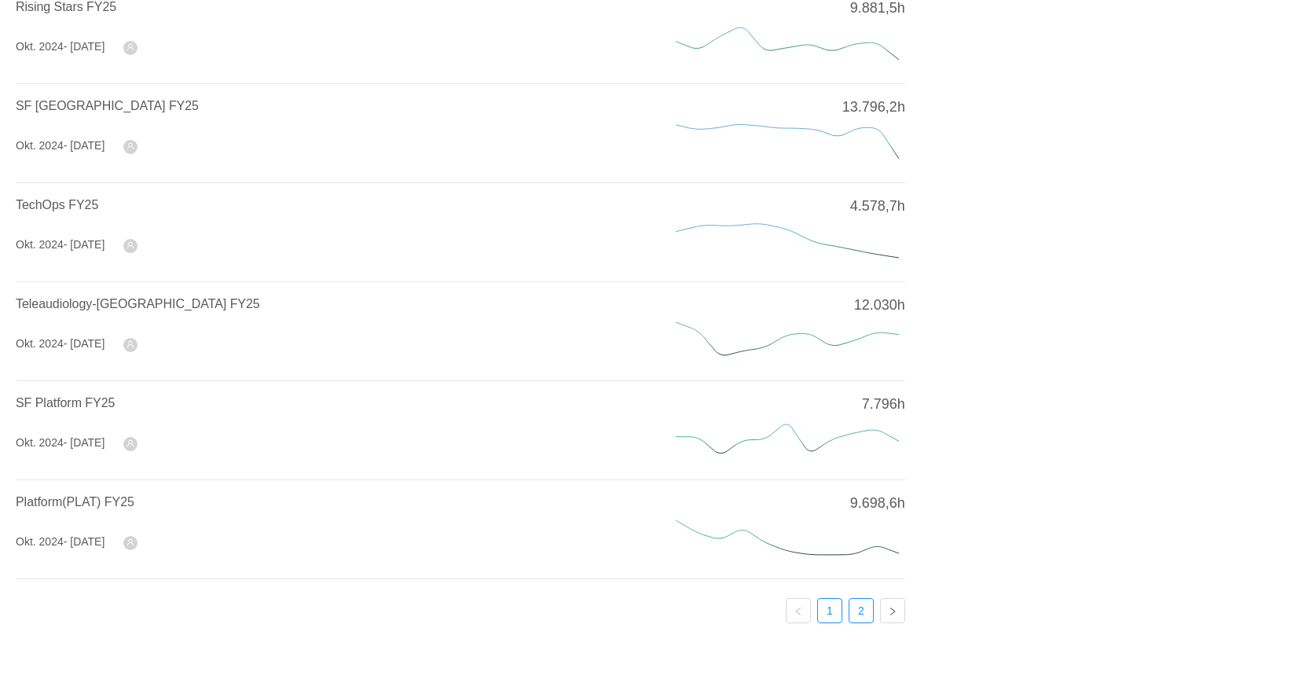
click at [867, 600] on link "2" at bounding box center [861, 611] width 24 height 24
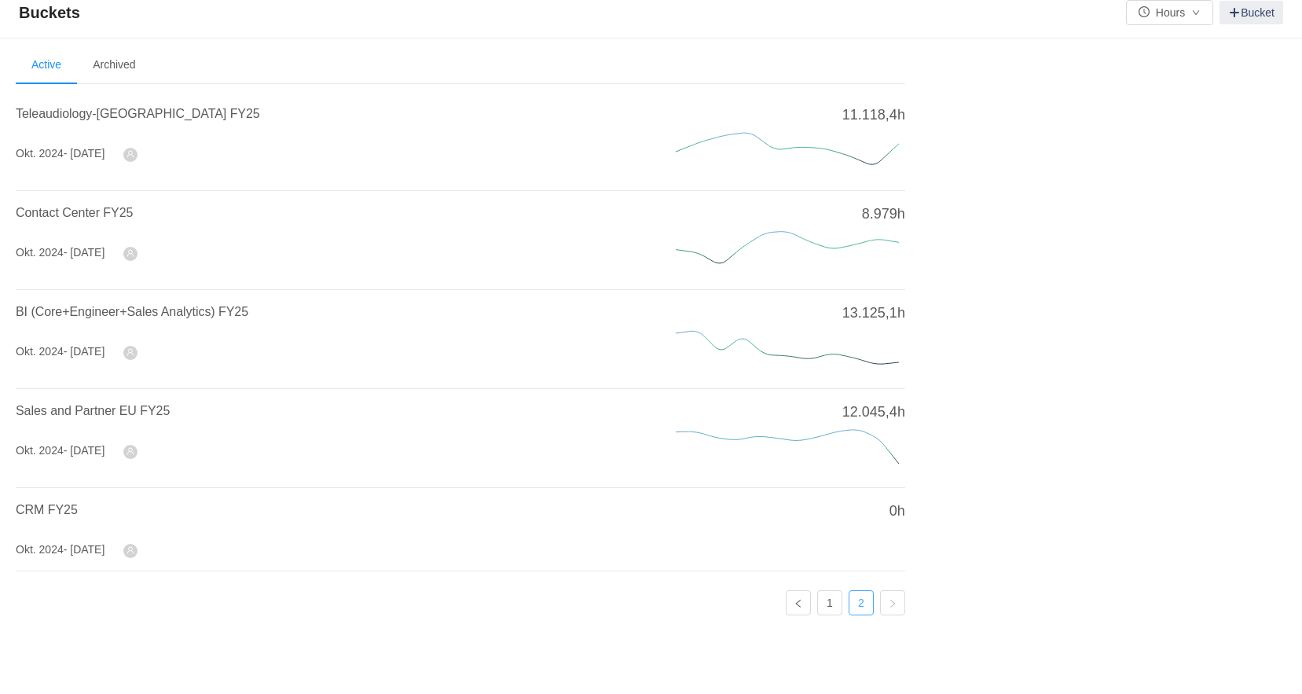
scroll to position [9, 0]
click at [193, 120] on span "Teleaudiology-[GEOGRAPHIC_DATA] FY25" at bounding box center [138, 116] width 244 height 13
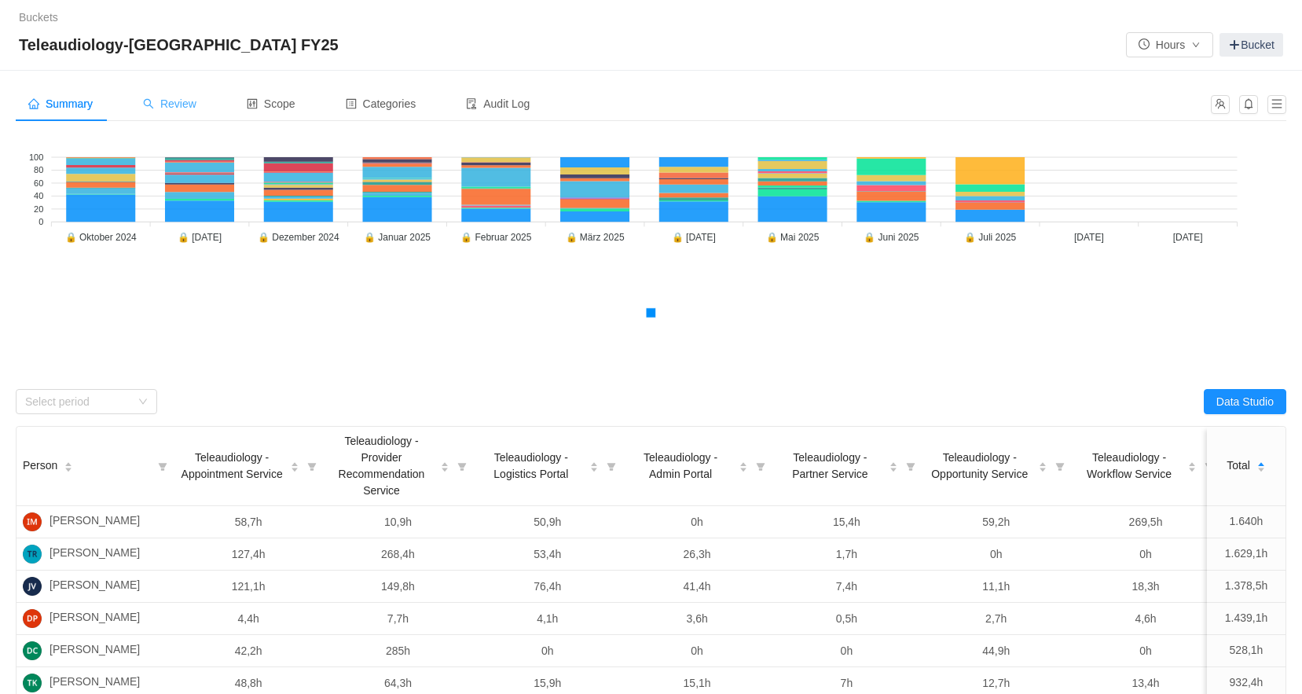
click at [175, 108] on span "Review" at bounding box center [169, 103] width 53 height 13
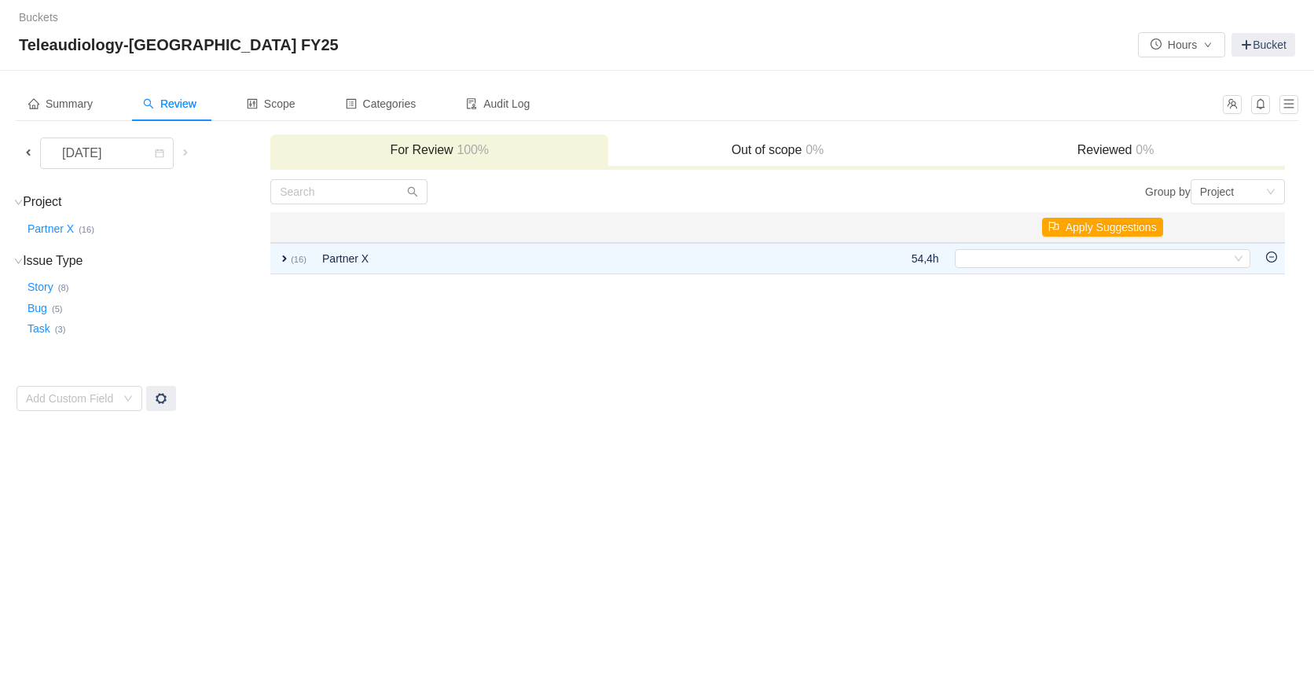
click at [31, 149] on span at bounding box center [28, 152] width 13 height 13
click at [46, 20] on link "Buckets" at bounding box center [38, 17] width 39 height 13
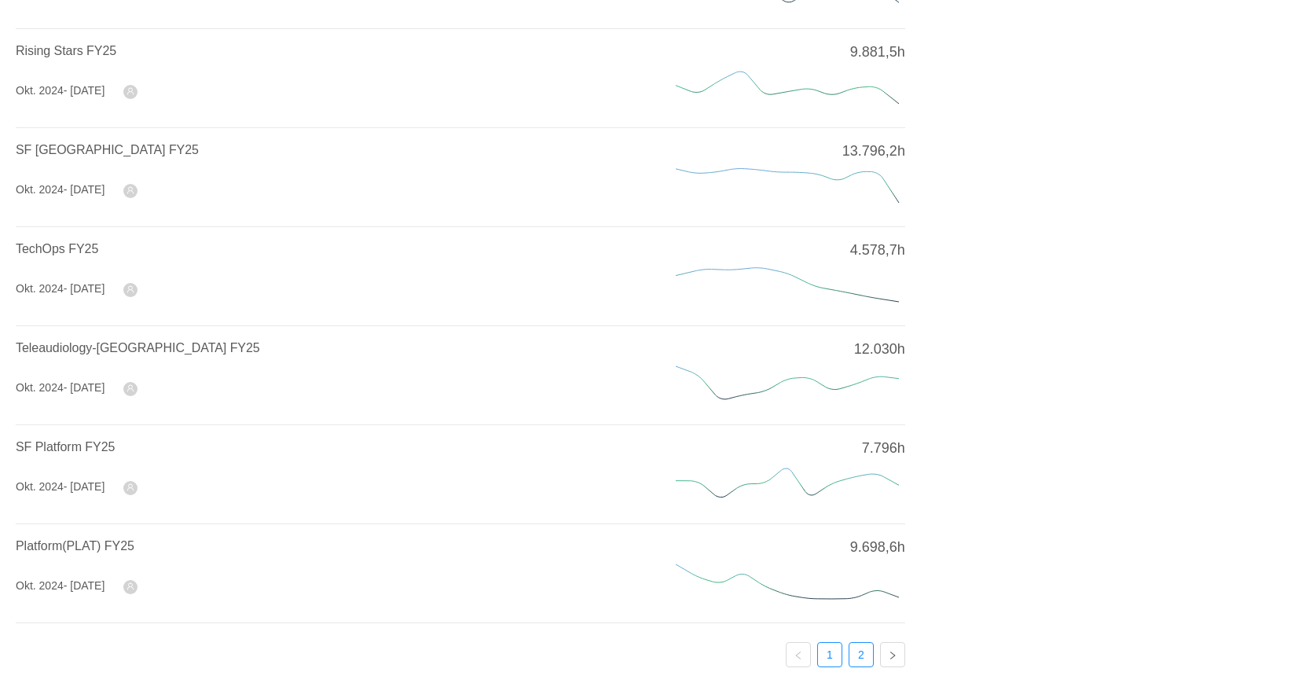
click at [861, 654] on link "2" at bounding box center [861, 655] width 24 height 24
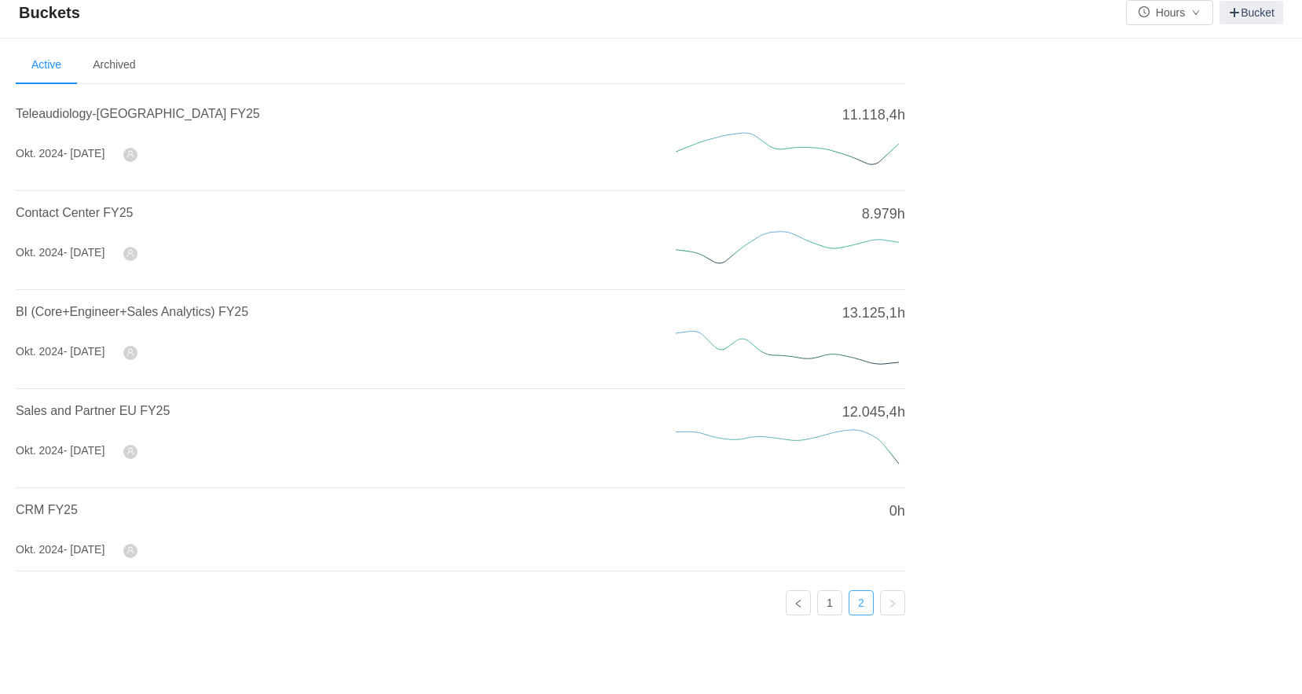
scroll to position [9, 0]
click at [79, 215] on span "Contact Center FY25" at bounding box center [74, 215] width 117 height 13
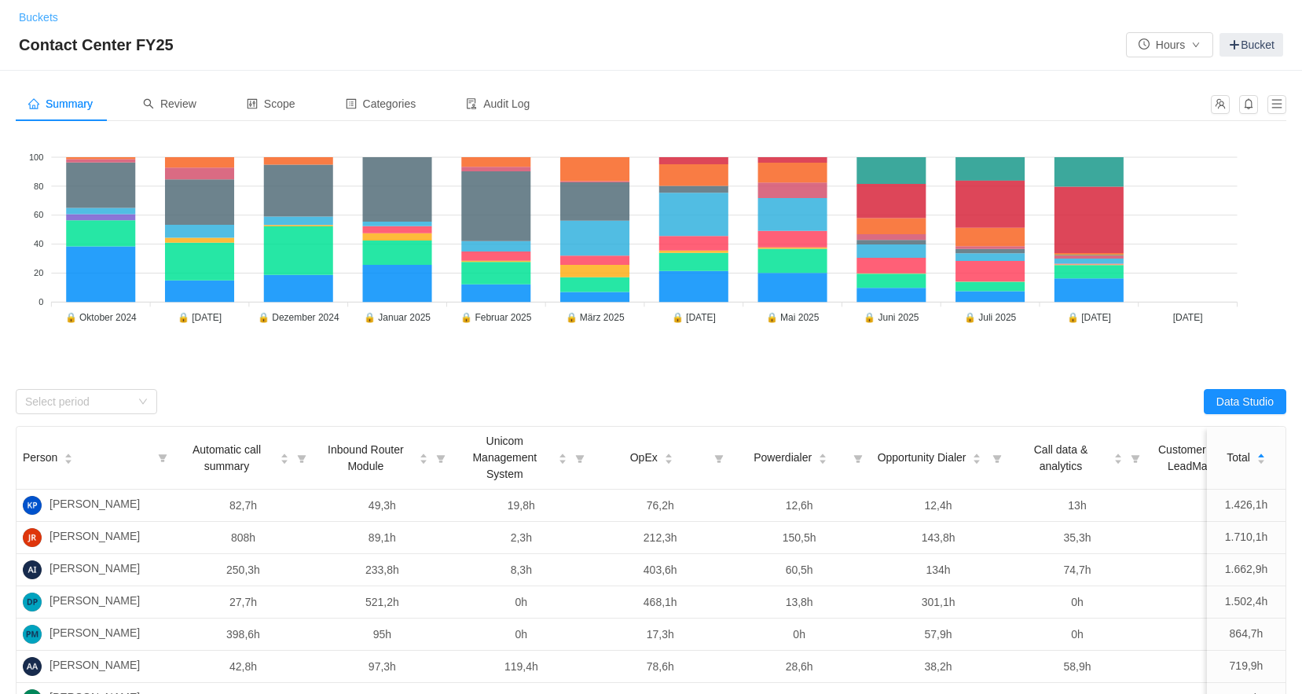
click at [46, 13] on link "Buckets" at bounding box center [38, 17] width 39 height 13
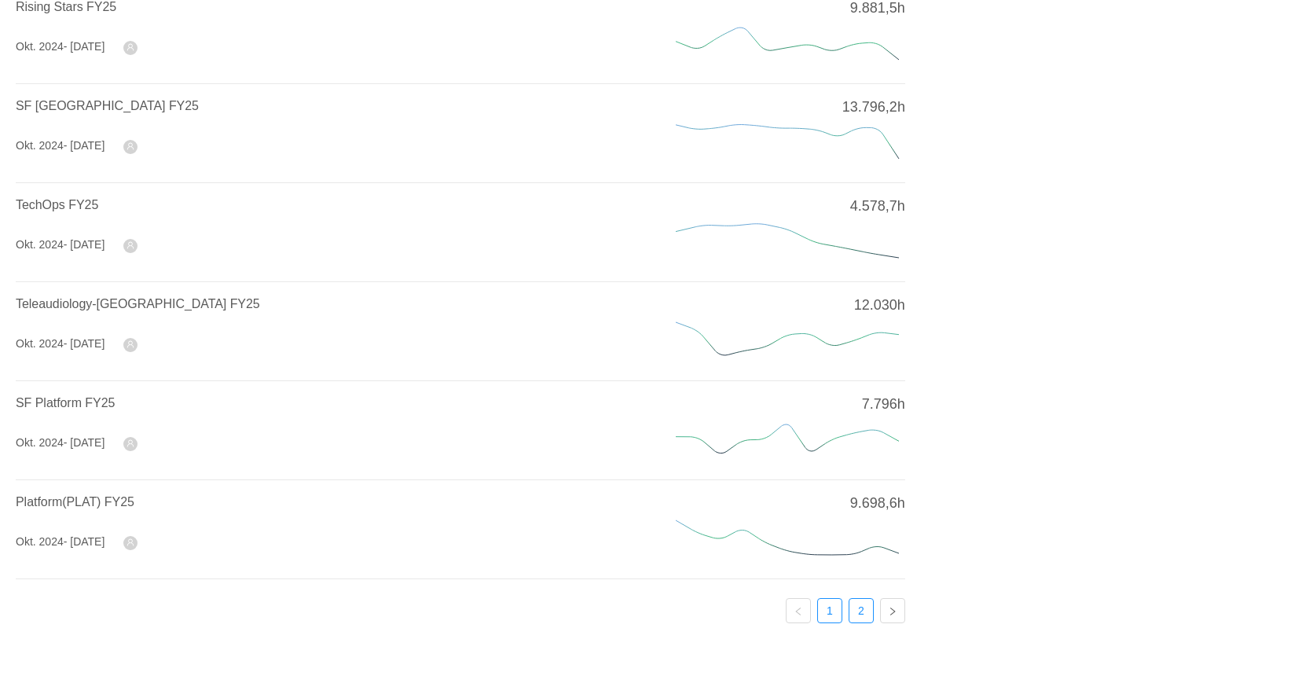
click at [859, 605] on link "2" at bounding box center [861, 611] width 24 height 24
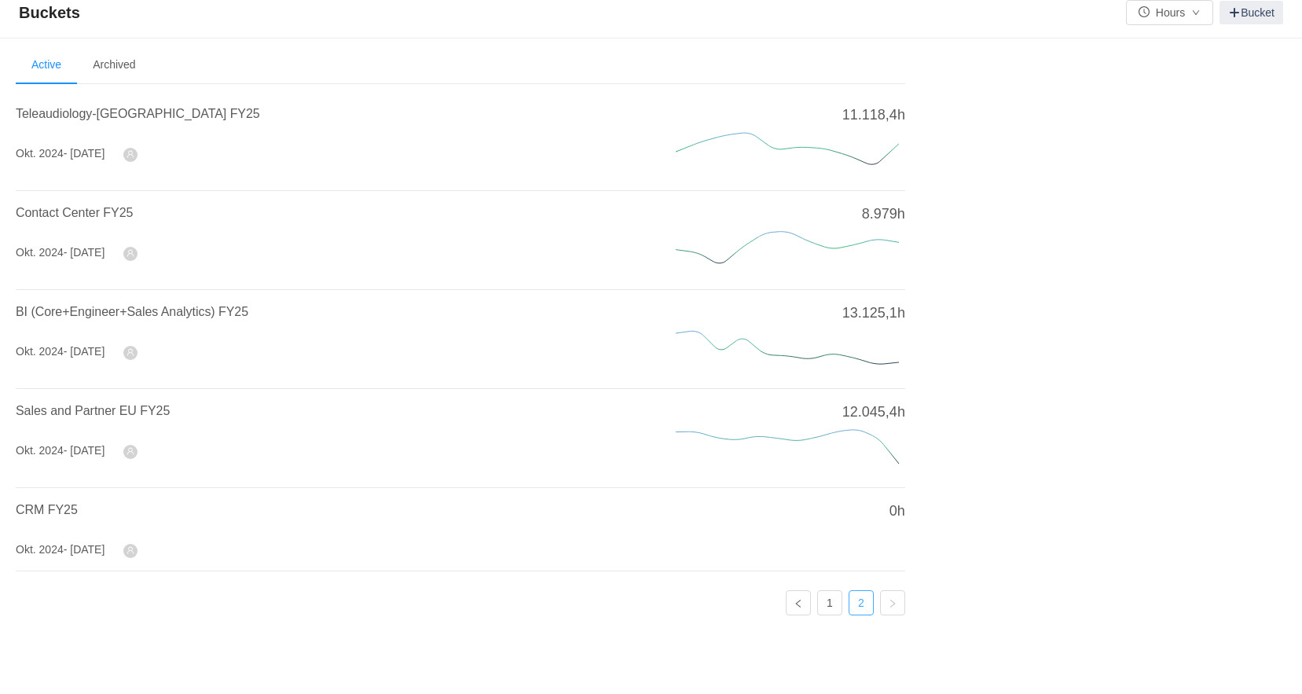
scroll to position [9, 0]
click at [94, 314] on span "BI (Core+Engineer+Sales Analytics) FY25" at bounding box center [132, 314] width 233 height 13
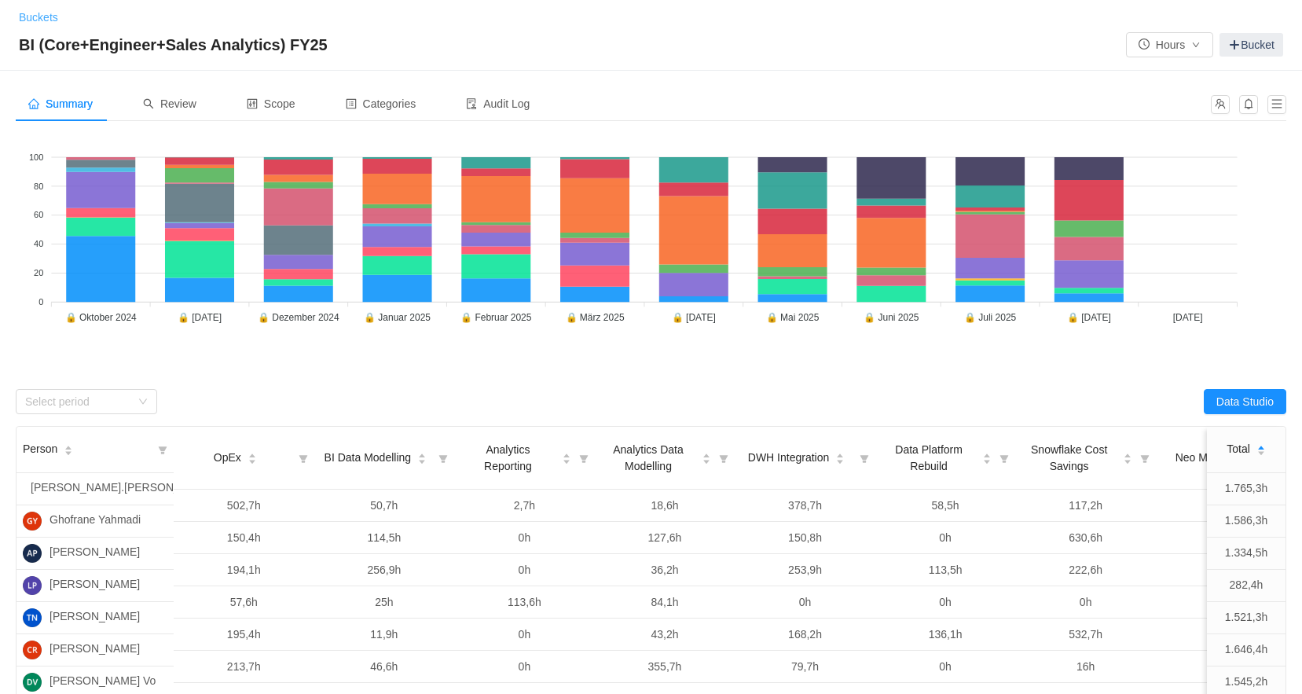
click at [38, 12] on link "Buckets" at bounding box center [38, 17] width 39 height 13
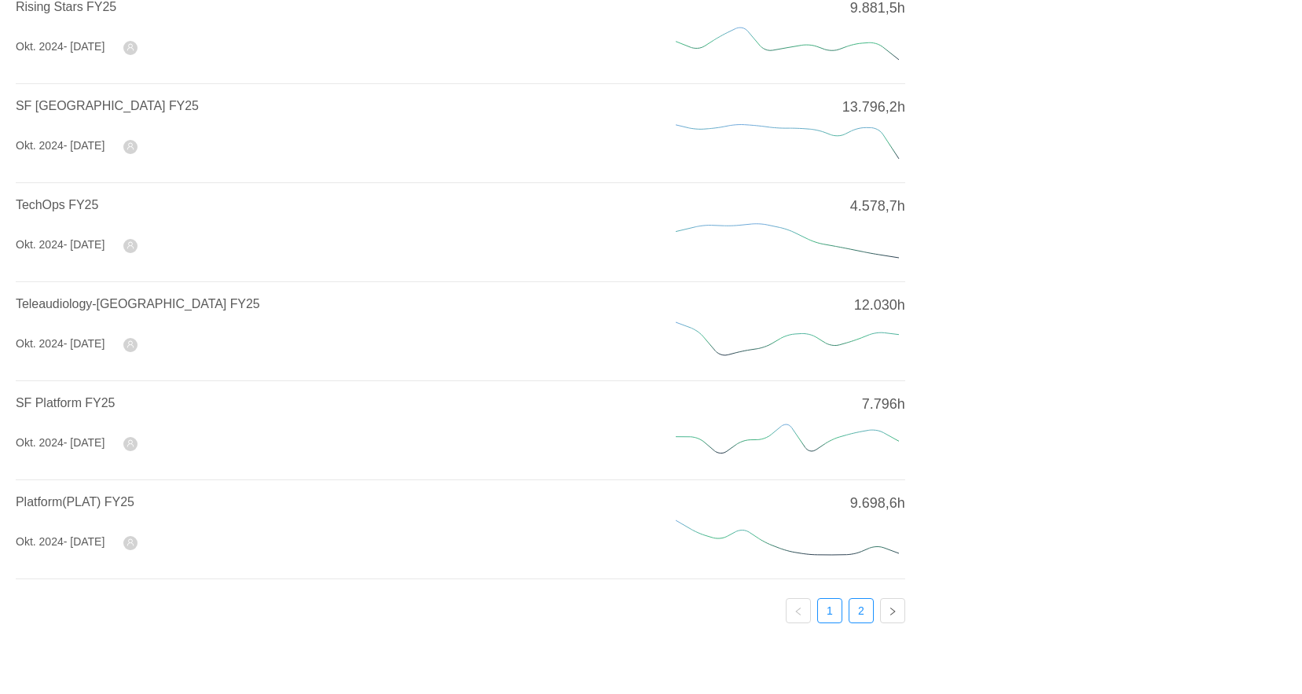
click at [864, 601] on link "2" at bounding box center [861, 611] width 24 height 24
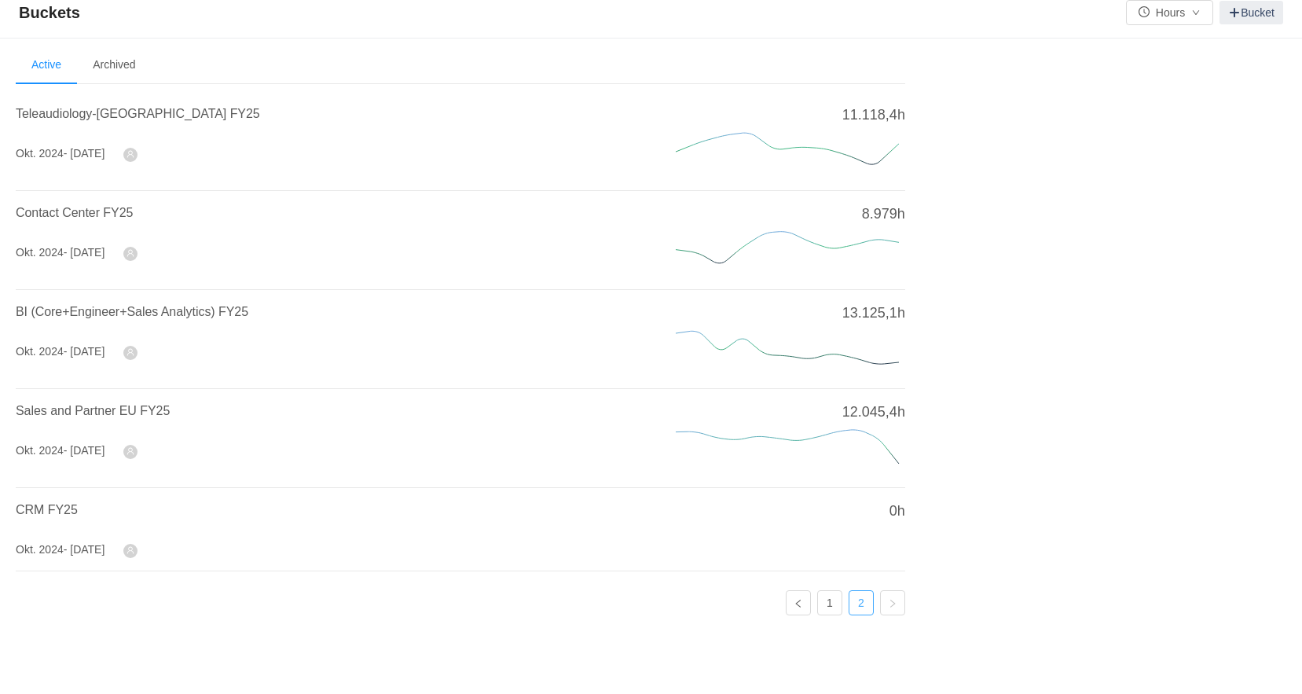
scroll to position [9, 0]
click at [46, 409] on span "Sales and Partner EU FY25" at bounding box center [93, 413] width 154 height 13
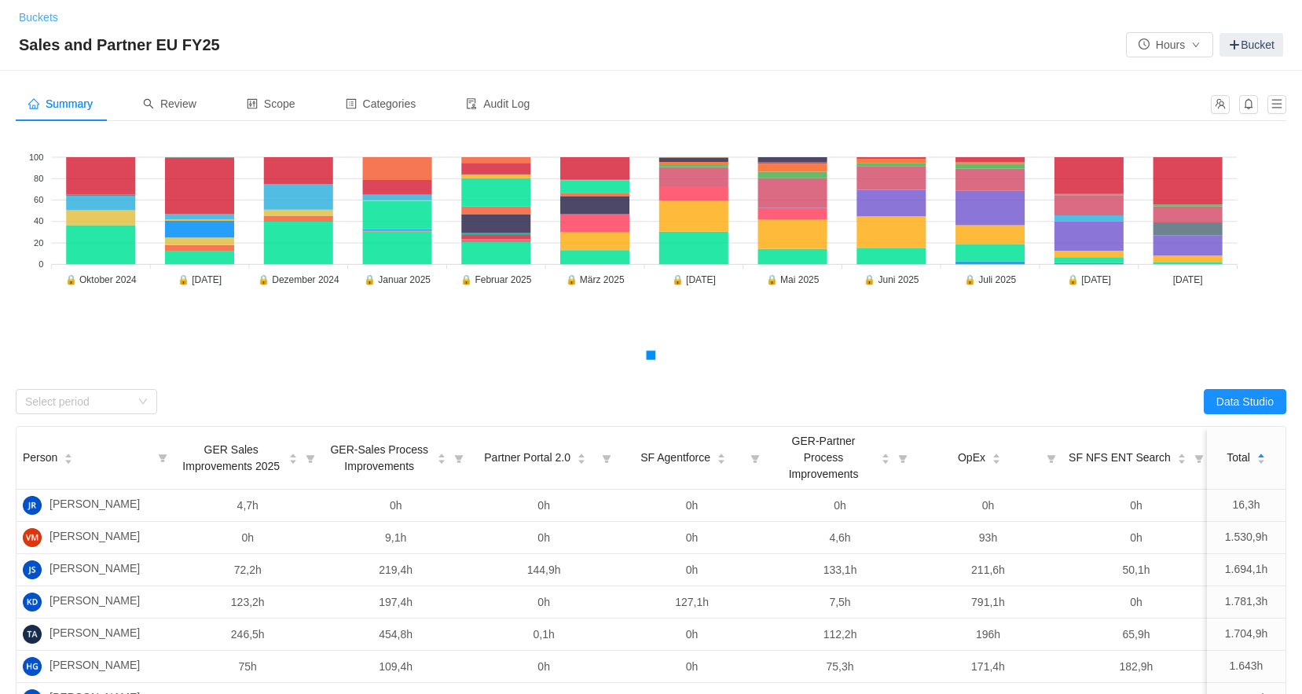
click at [23, 19] on link "Buckets" at bounding box center [38, 17] width 39 height 13
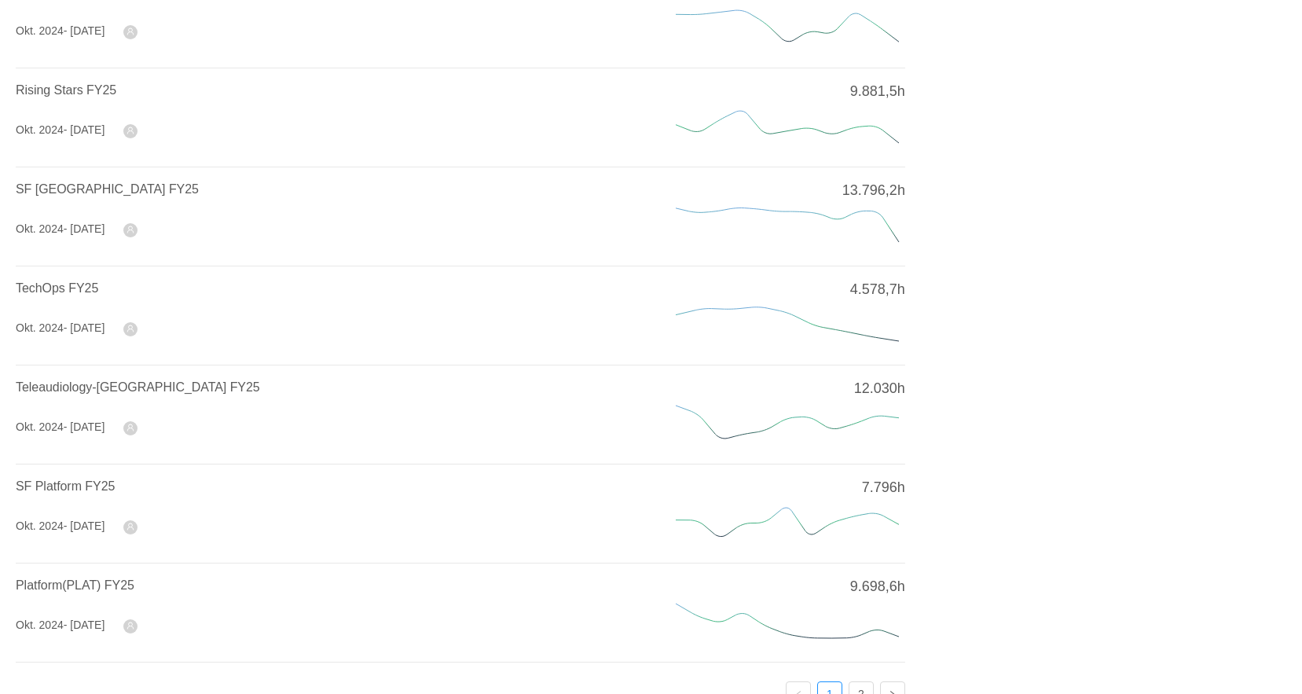
scroll to position [516, 0]
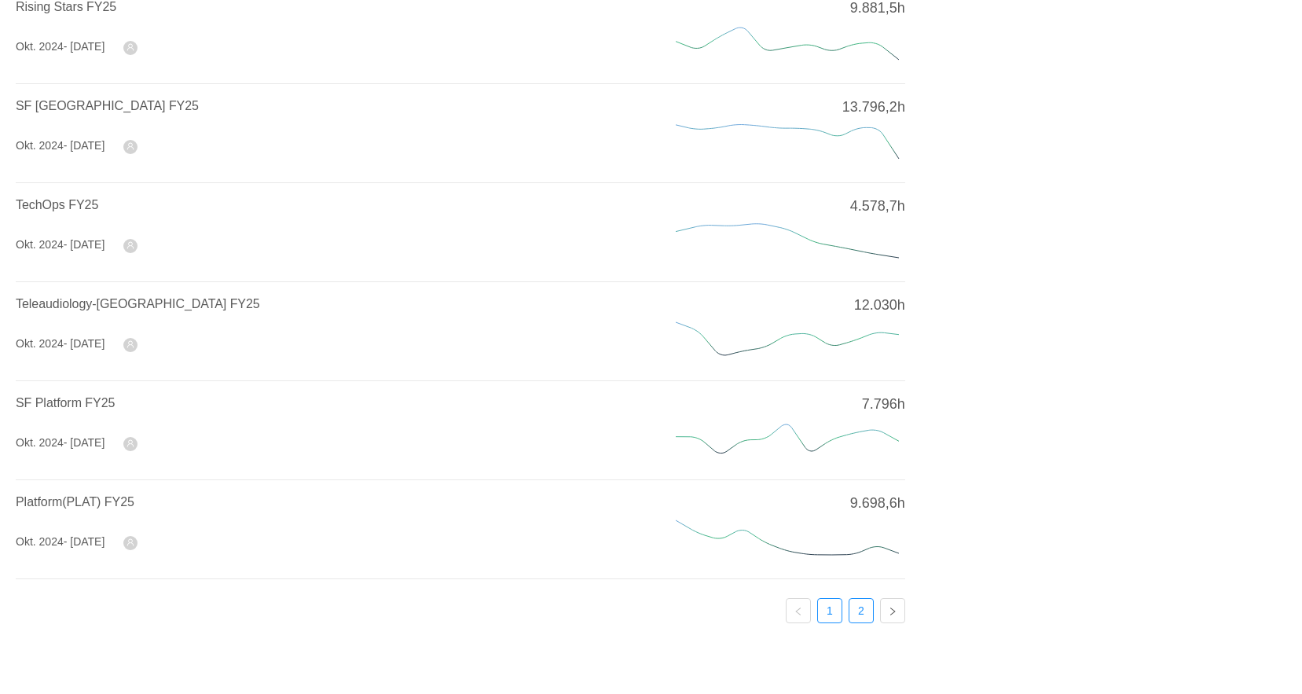
click at [864, 599] on link "2" at bounding box center [861, 611] width 24 height 24
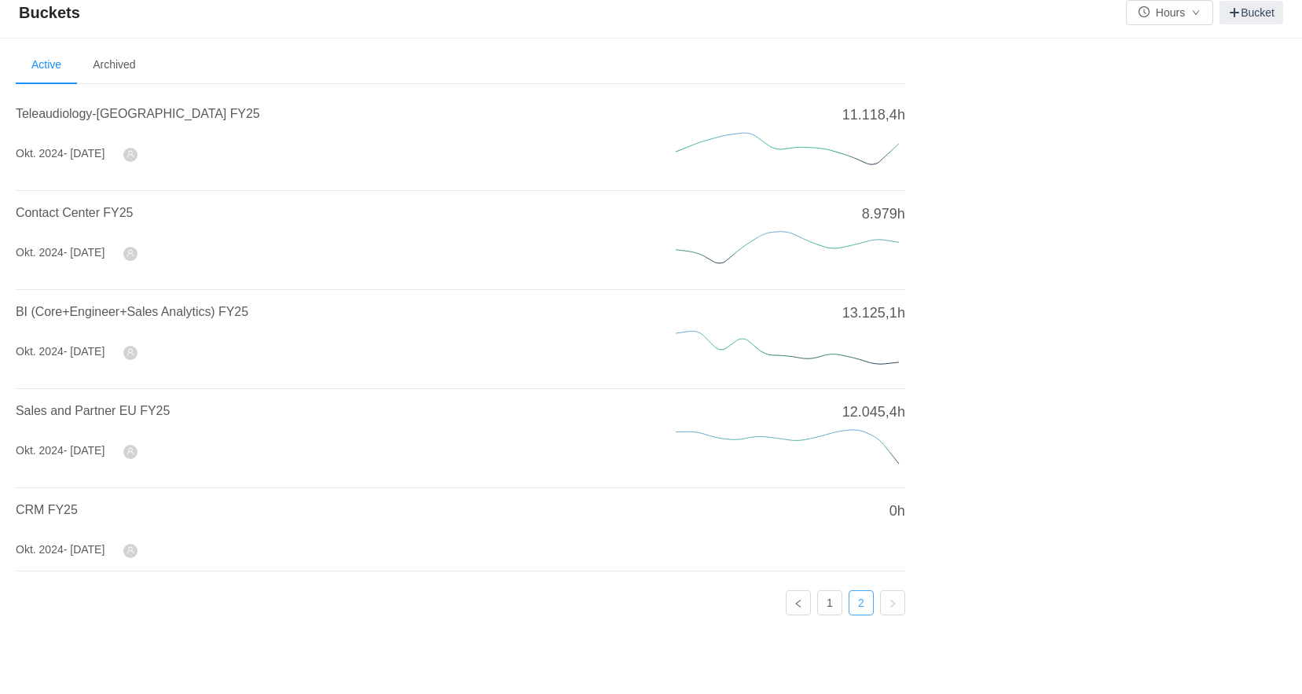
scroll to position [9, 0]
click at [65, 506] on span "CRM FY25" at bounding box center [47, 512] width 62 height 13
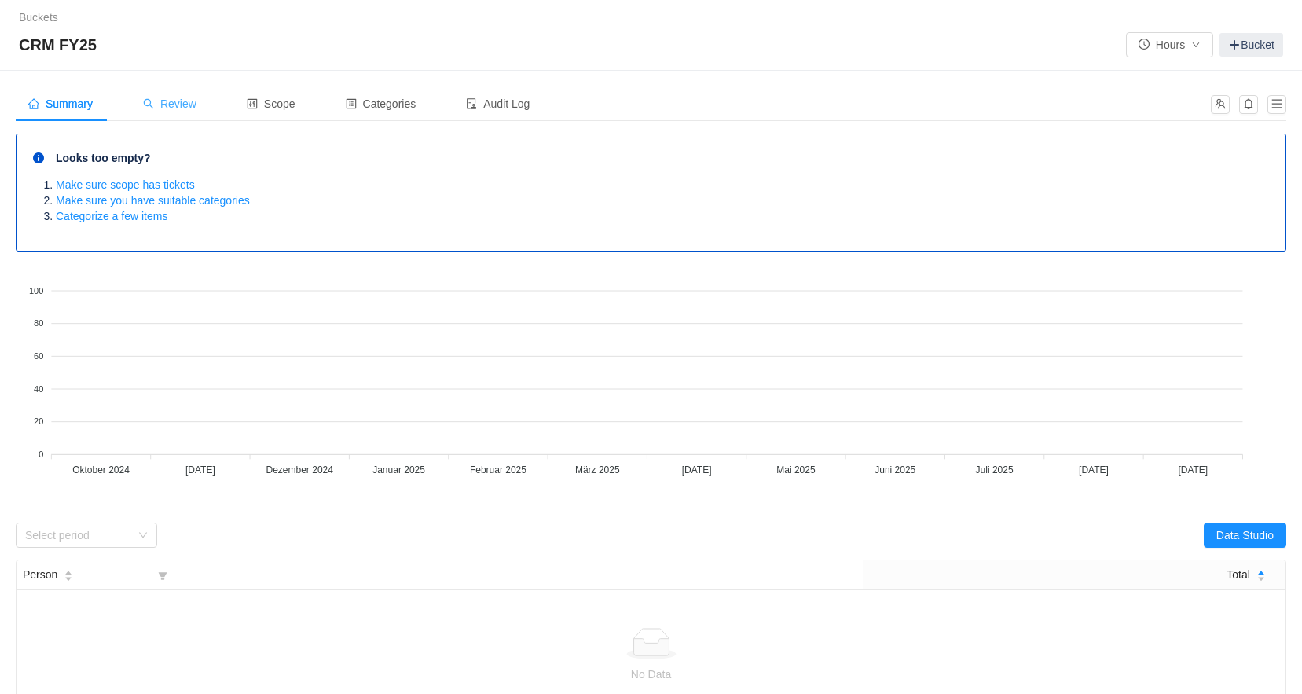
click at [154, 107] on icon "icon: search" at bounding box center [148, 103] width 11 height 11
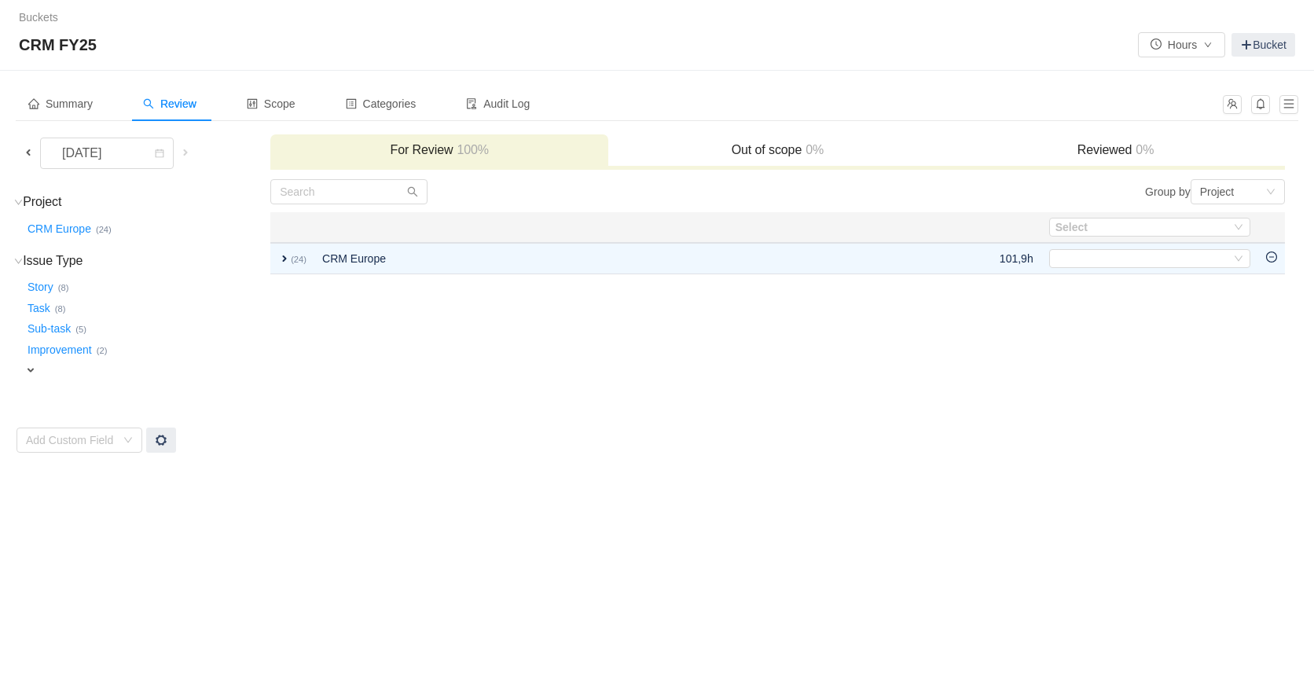
click at [30, 147] on span at bounding box center [28, 152] width 13 height 13
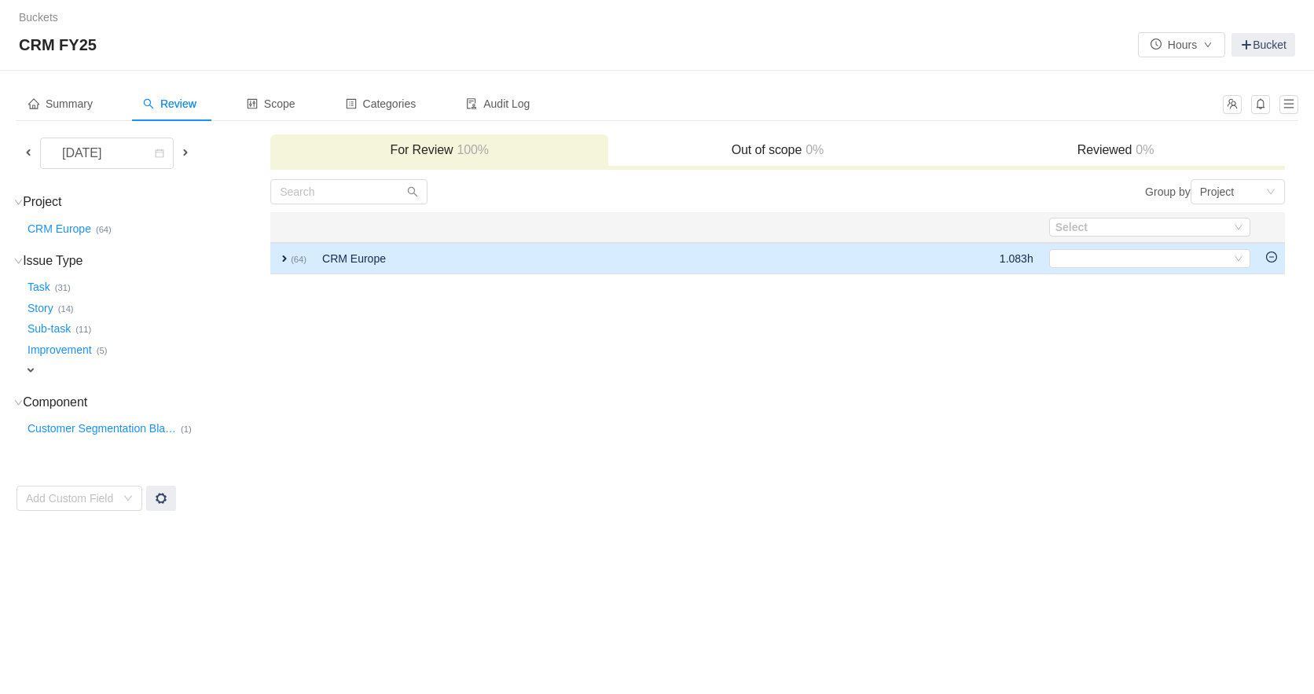
click at [277, 260] on td "expand (64)" at bounding box center [292, 258] width 44 height 31
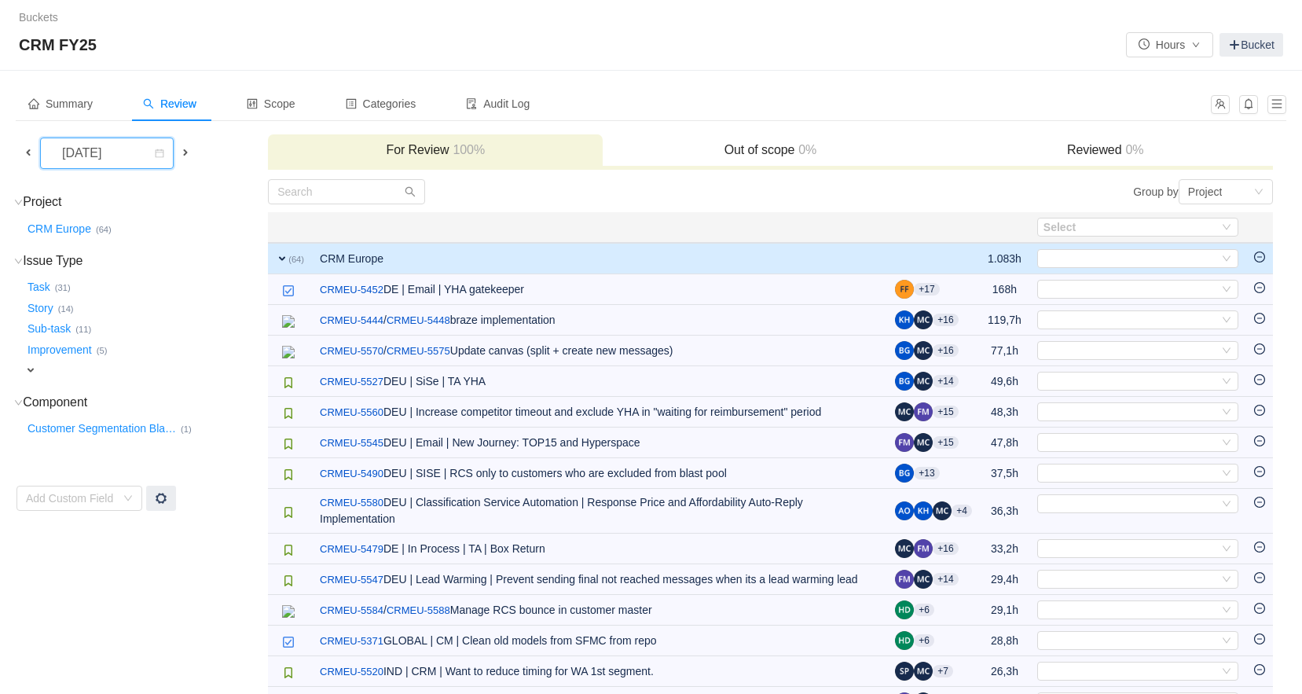
click at [159, 157] on icon "icon: calendar" at bounding box center [160, 153] width 9 height 9
click at [128, 176] on li "October 2024" at bounding box center [107, 187] width 134 height 25
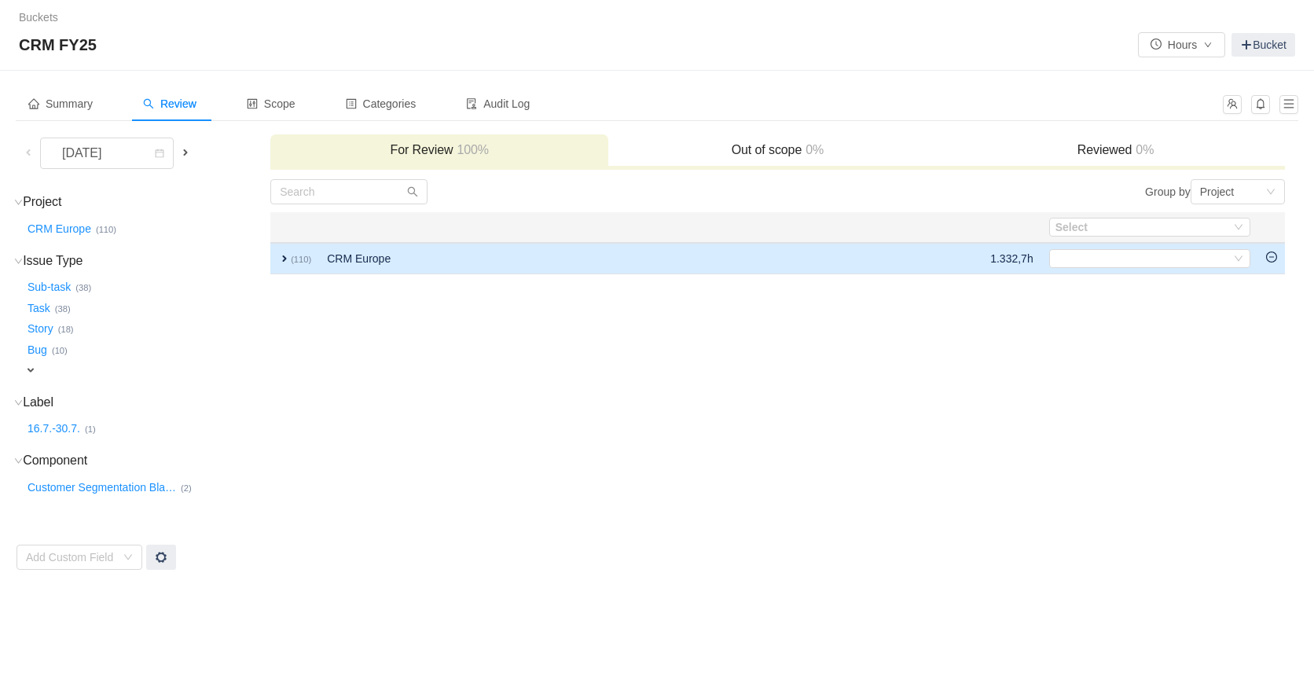
click at [285, 254] on span "expand" at bounding box center [284, 258] width 13 height 13
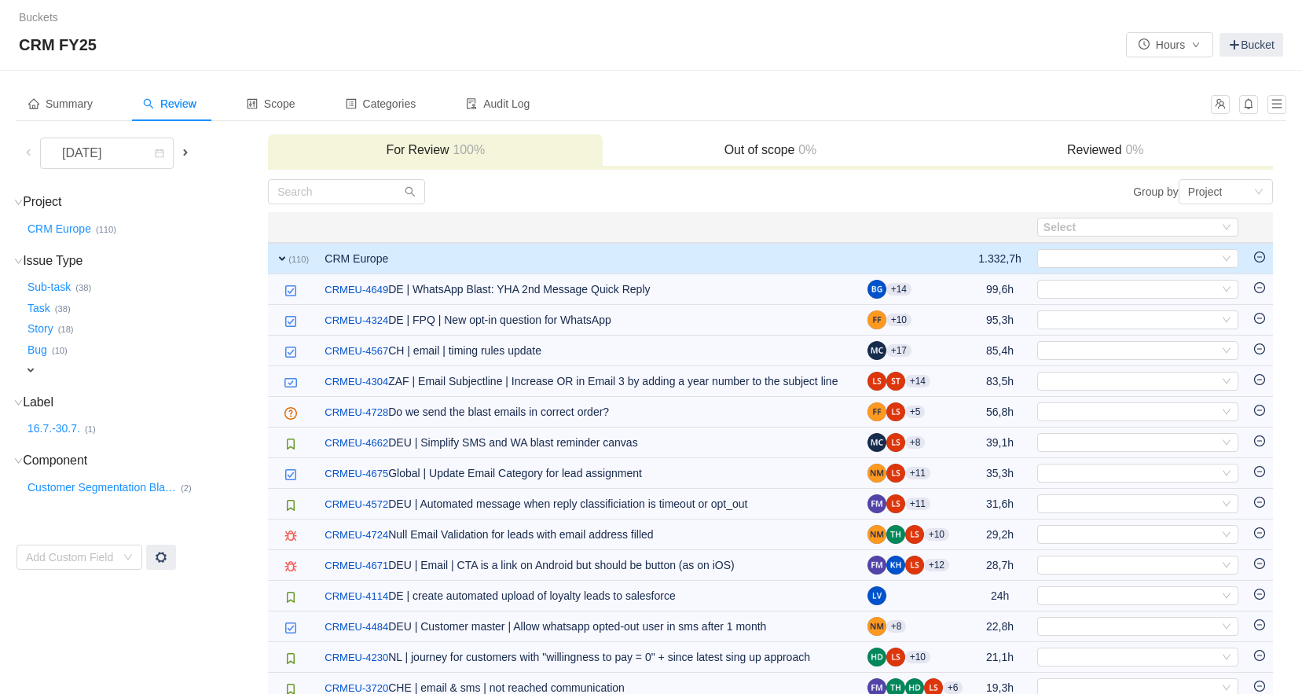
click at [274, 259] on td "expand (110)" at bounding box center [292, 258] width 49 height 31
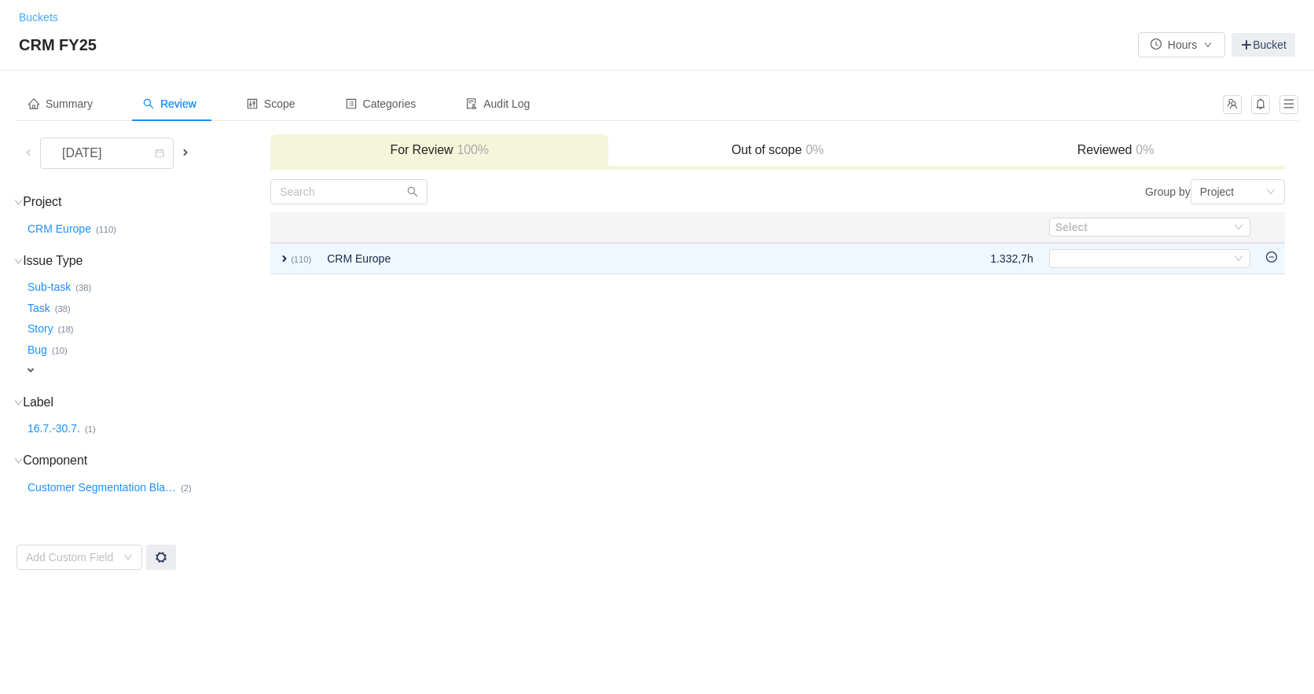
click at [24, 15] on link "Buckets" at bounding box center [38, 17] width 39 height 13
